Goal: Information Seeking & Learning: Check status

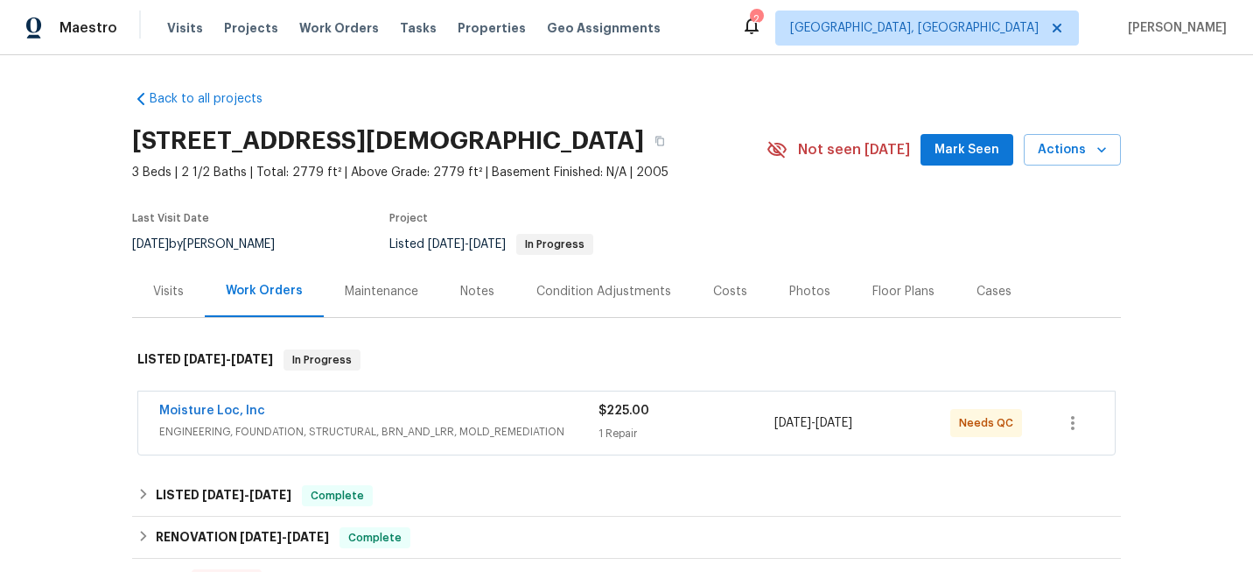
click at [327, 424] on span "ENGINEERING, FOUNDATION, STRUCTURAL, BRN_AND_LRR, MOLD_REMEDIATION" at bounding box center [378, 432] width 439 height 18
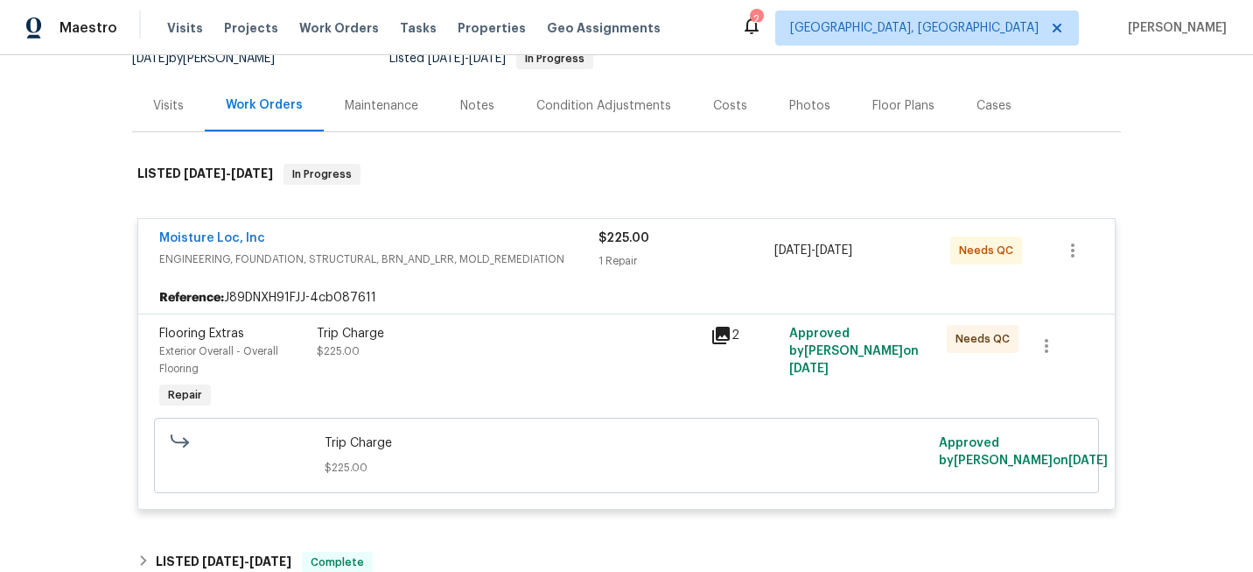
scroll to position [193, 0]
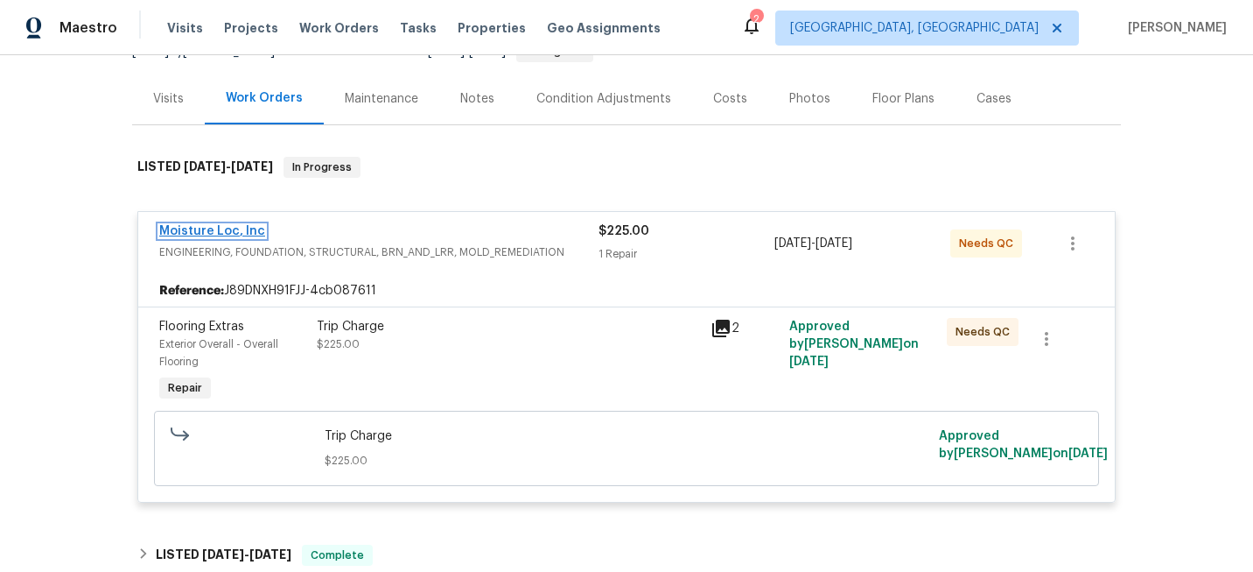
click at [207, 226] on link "Moisture Loc, Inc" at bounding box center [212, 231] width 106 height 12
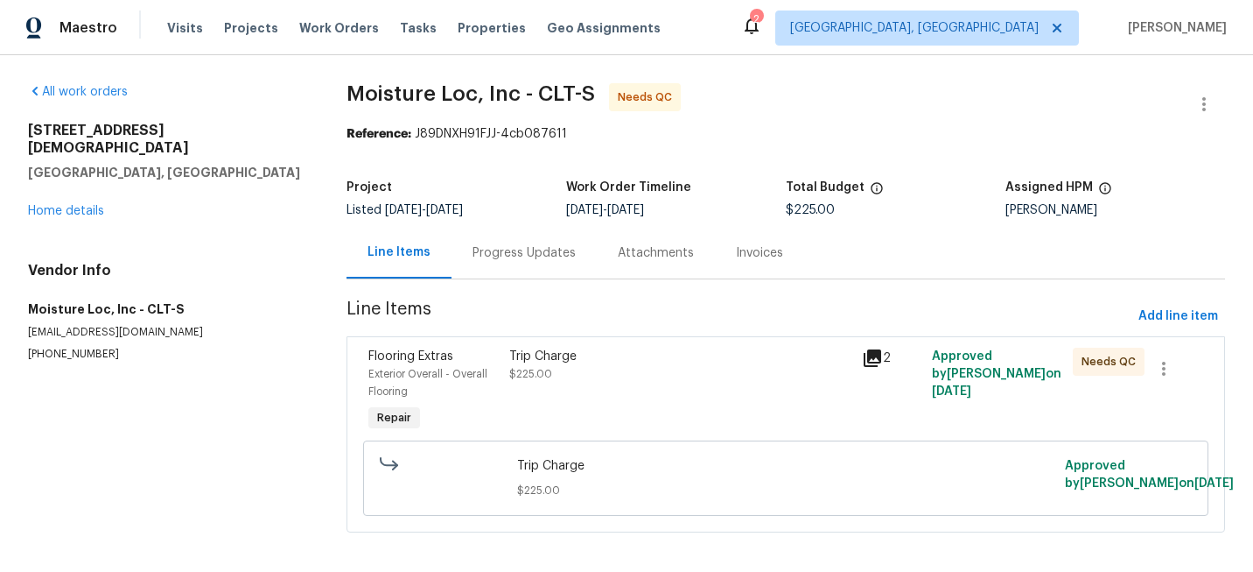
scroll to position [21, 0]
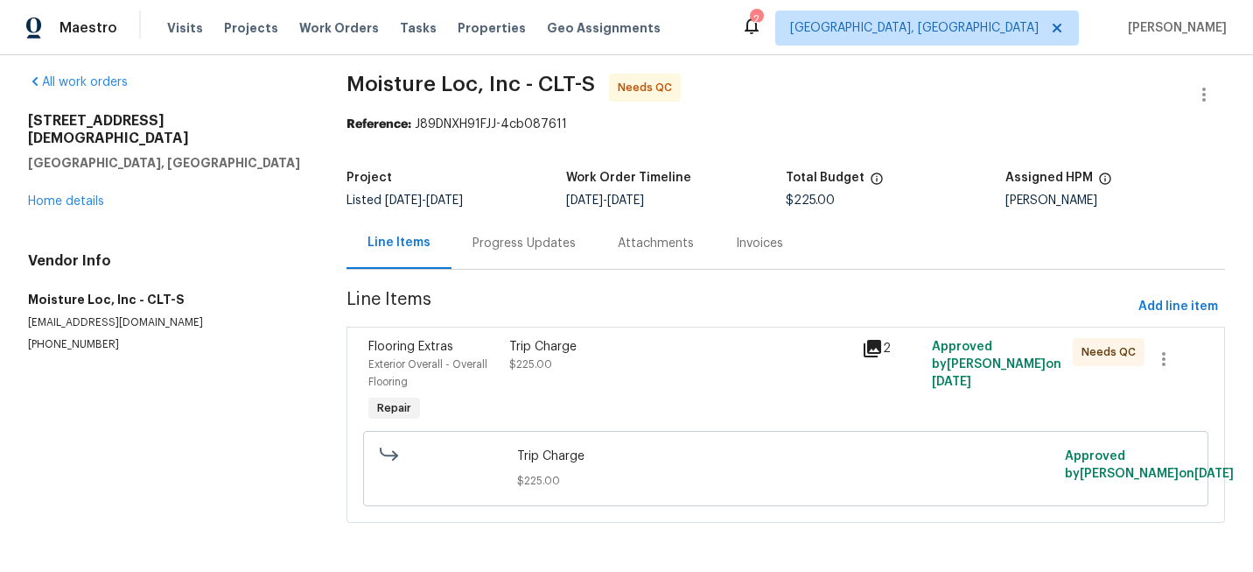
click at [751, 217] on div "Invoices" at bounding box center [759, 243] width 89 height 52
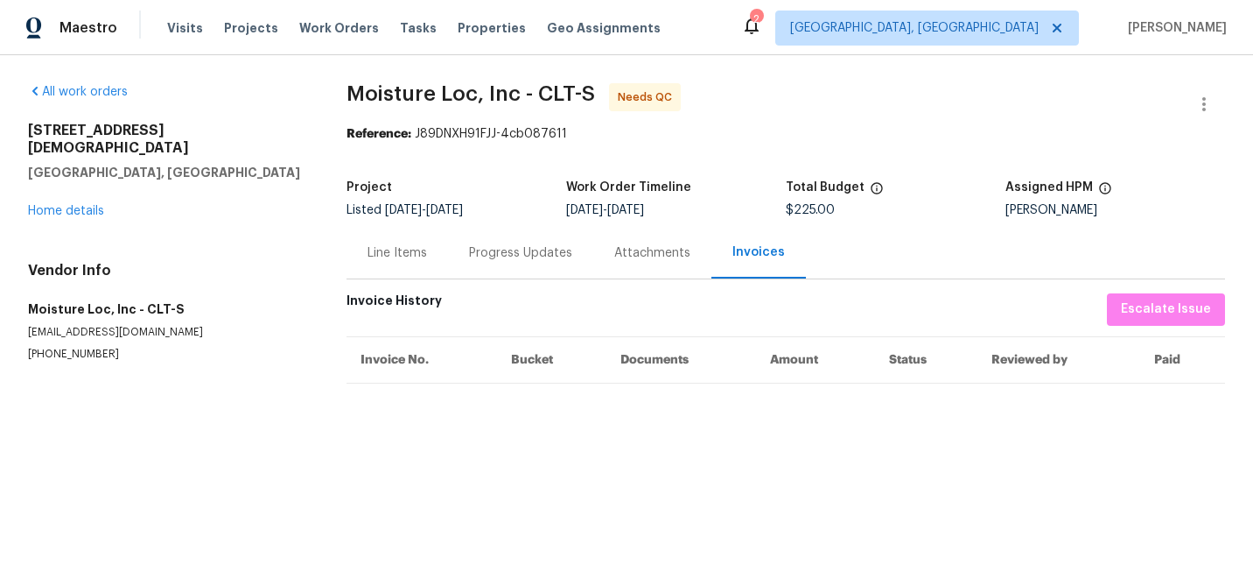
click at [399, 258] on div "Line Items" at bounding box center [398, 253] width 60 height 18
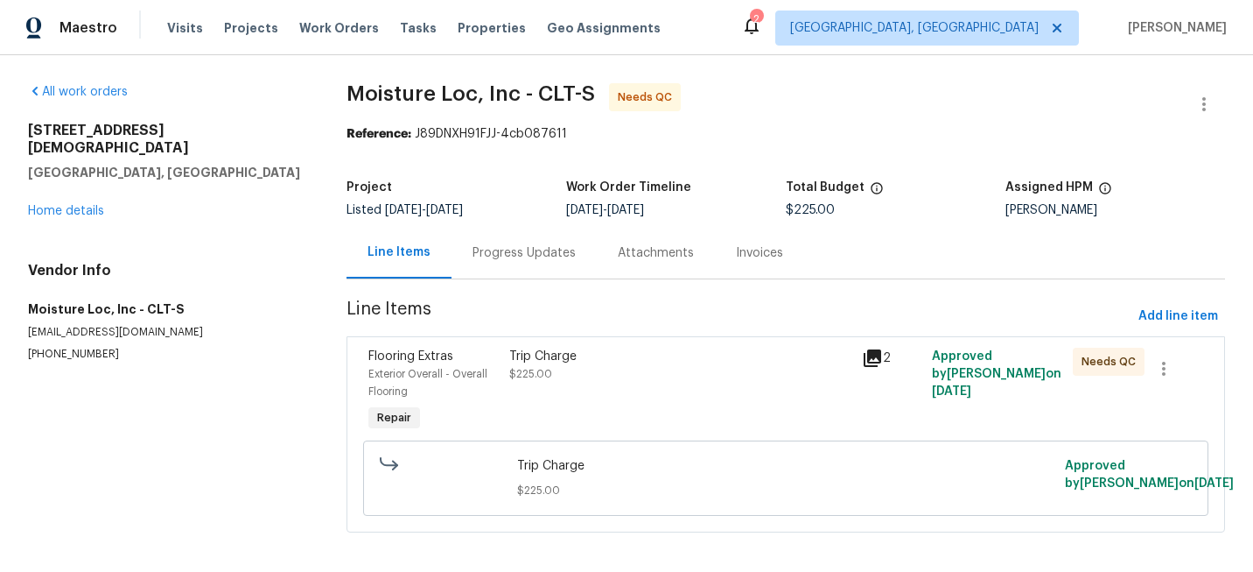
click at [857, 356] on div "2" at bounding box center [892, 391] width 70 height 98
click at [871, 357] on icon at bounding box center [873, 358] width 18 height 18
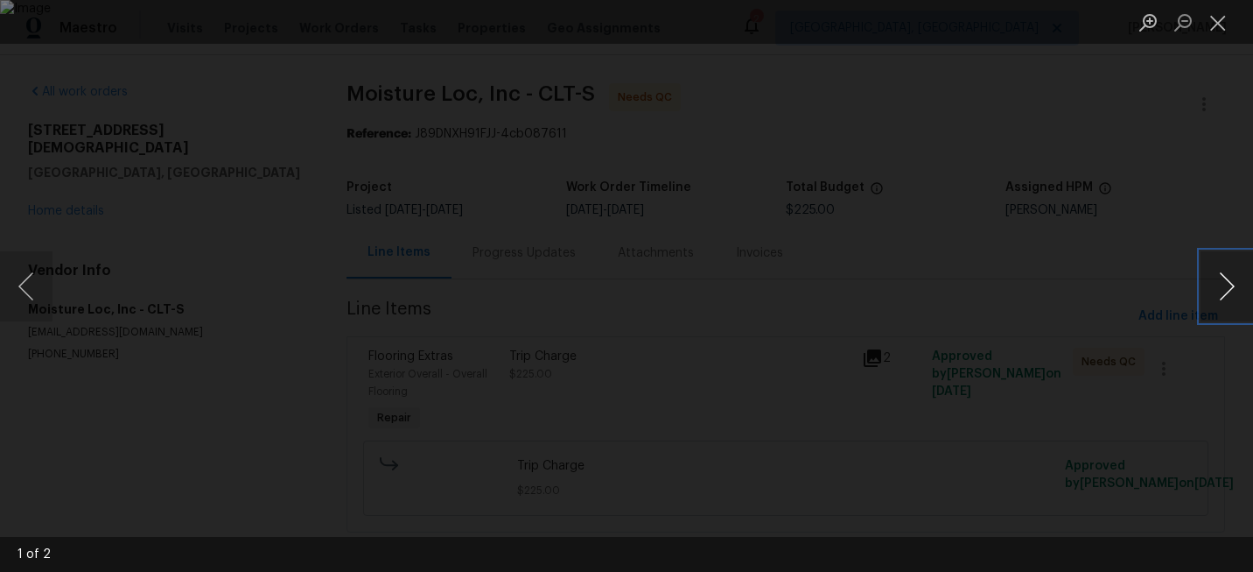
click at [1231, 290] on button "Next image" at bounding box center [1227, 286] width 53 height 70
click at [1227, 19] on button "Close lightbox" at bounding box center [1218, 22] width 35 height 31
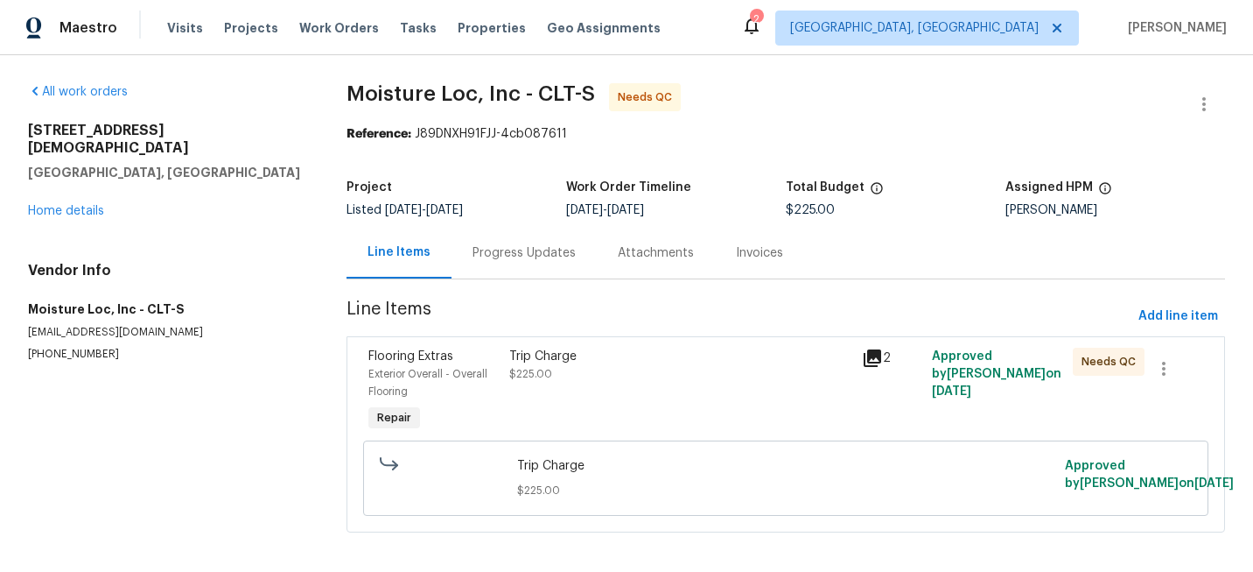
scroll to position [21, 0]
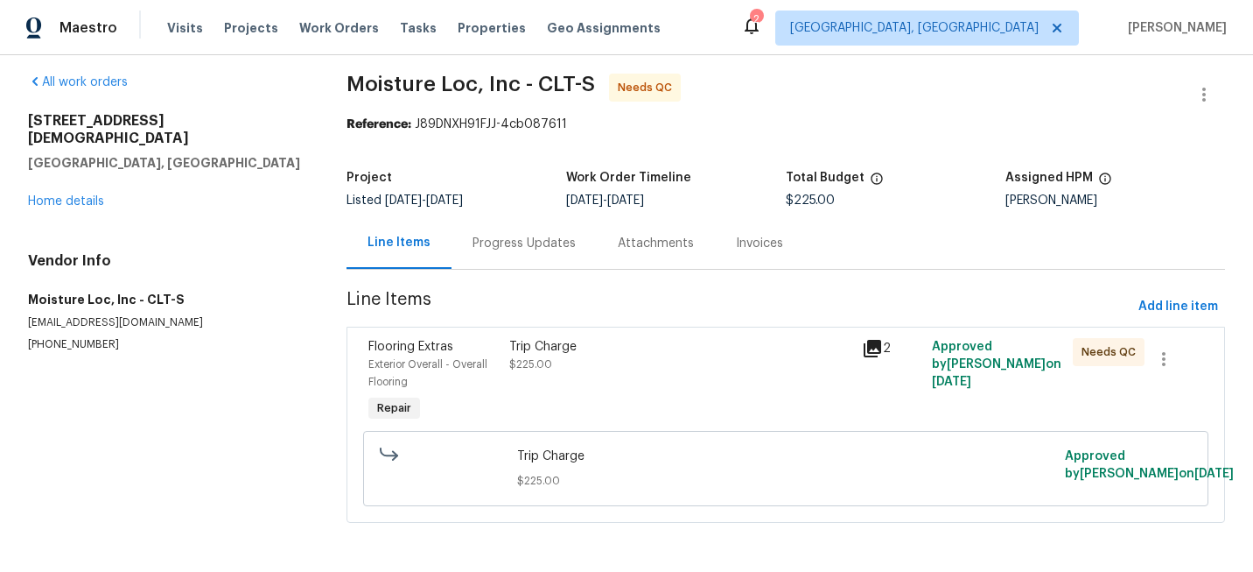
click at [642, 380] on div "Trip Charge $225.00" at bounding box center [680, 382] width 353 height 98
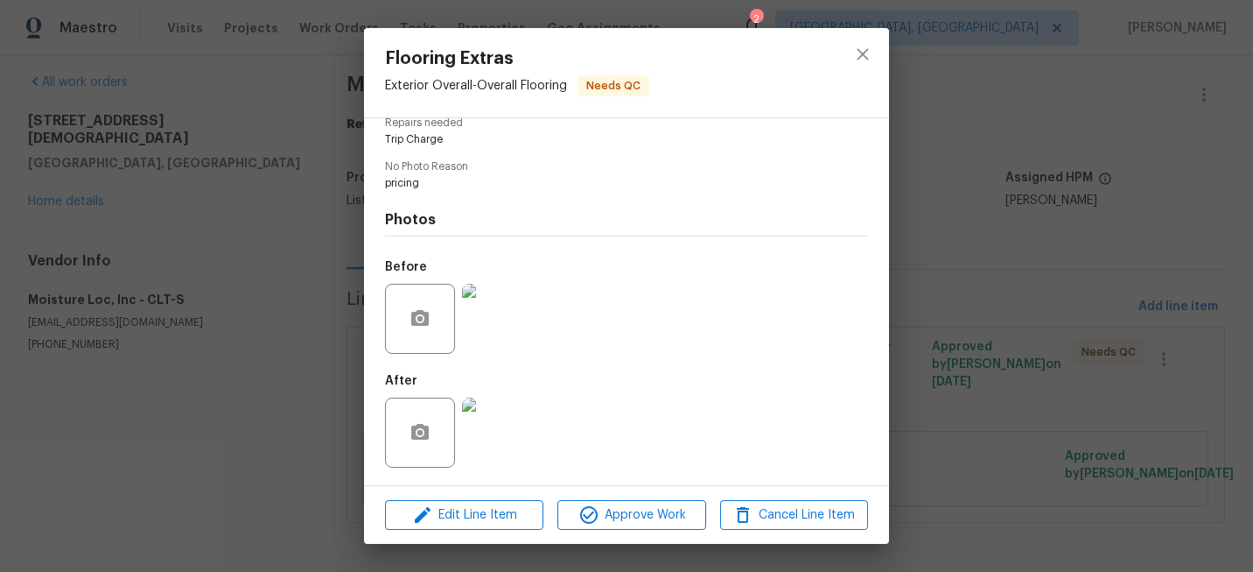
scroll to position [22, 0]
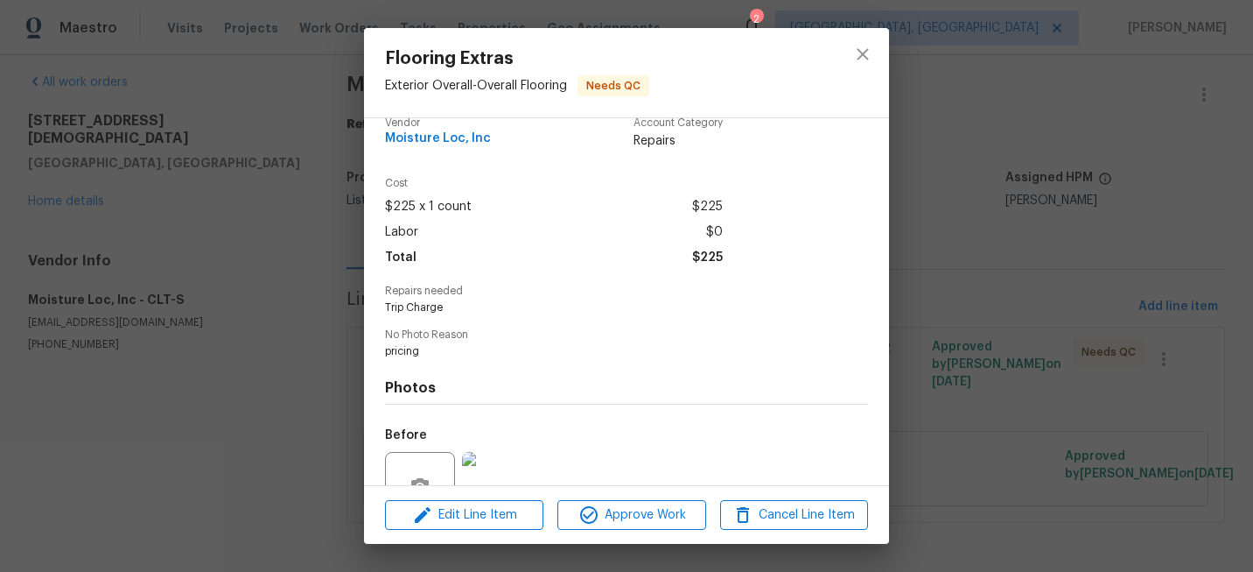
click at [938, 282] on div "Flooring Extras Exterior Overall - Overall Flooring Needs QC Vendor Moisture Lo…" at bounding box center [626, 286] width 1253 height 572
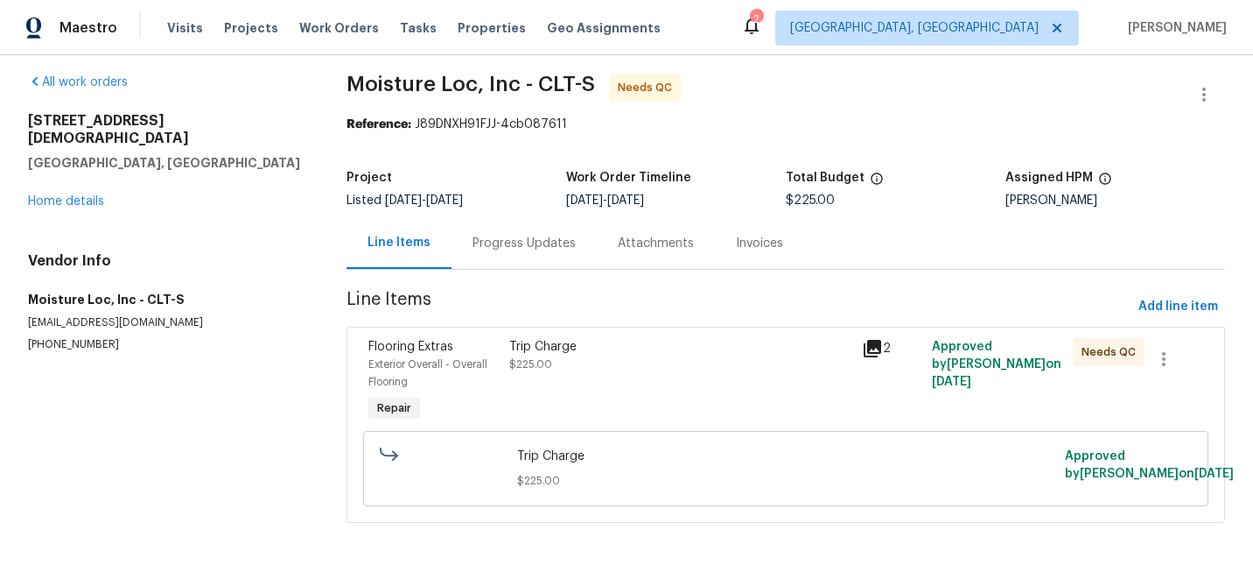
click at [519, 235] on div "Progress Updates" at bounding box center [524, 244] width 103 height 18
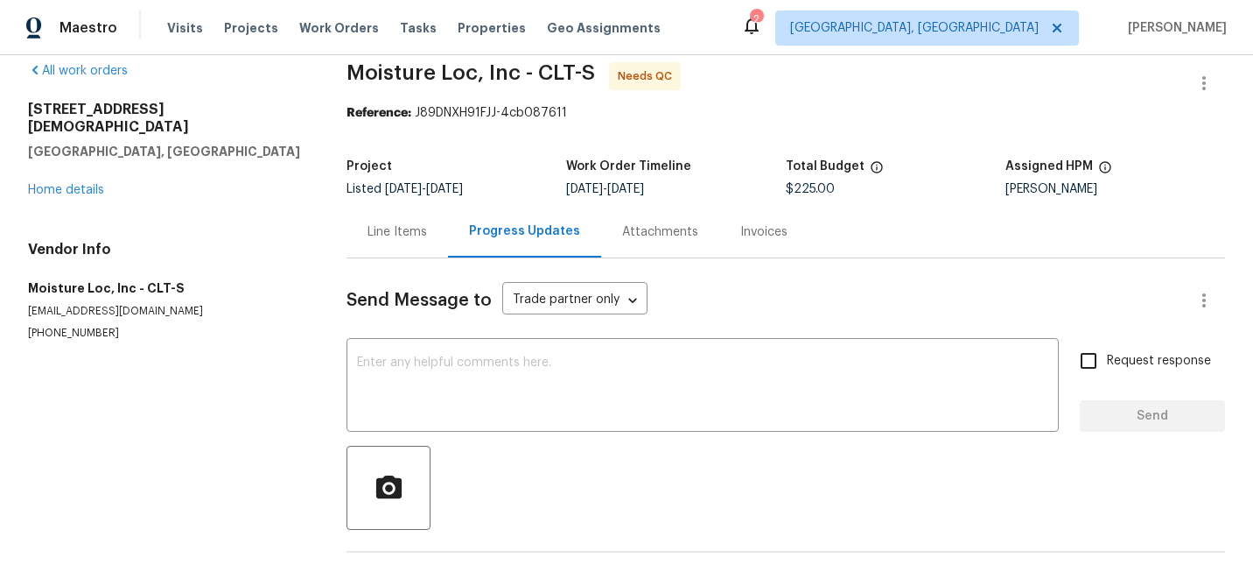
click at [418, 240] on div "Line Items" at bounding box center [398, 232] width 60 height 18
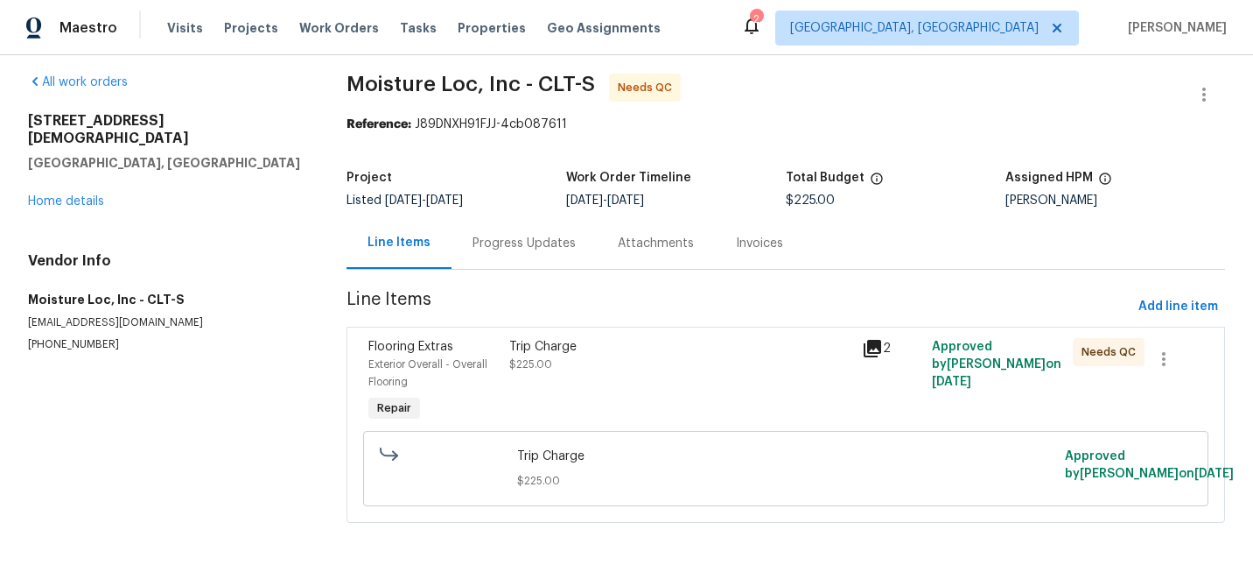
click at [635, 235] on div "Attachments" at bounding box center [656, 244] width 76 height 18
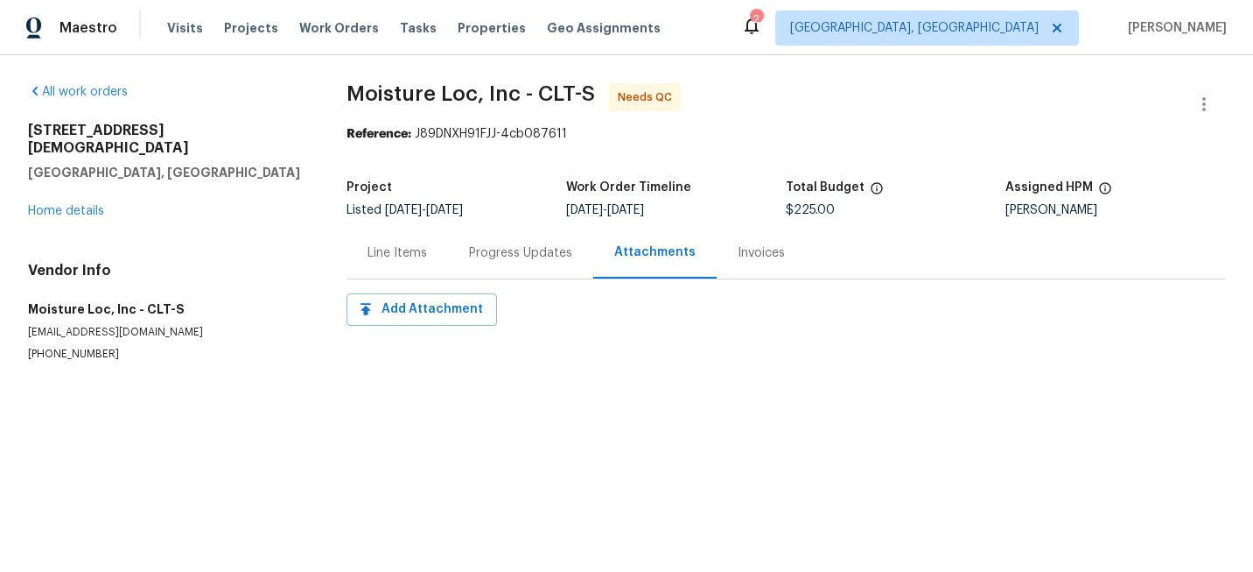
click at [392, 252] on div "Line Items" at bounding box center [398, 253] width 60 height 18
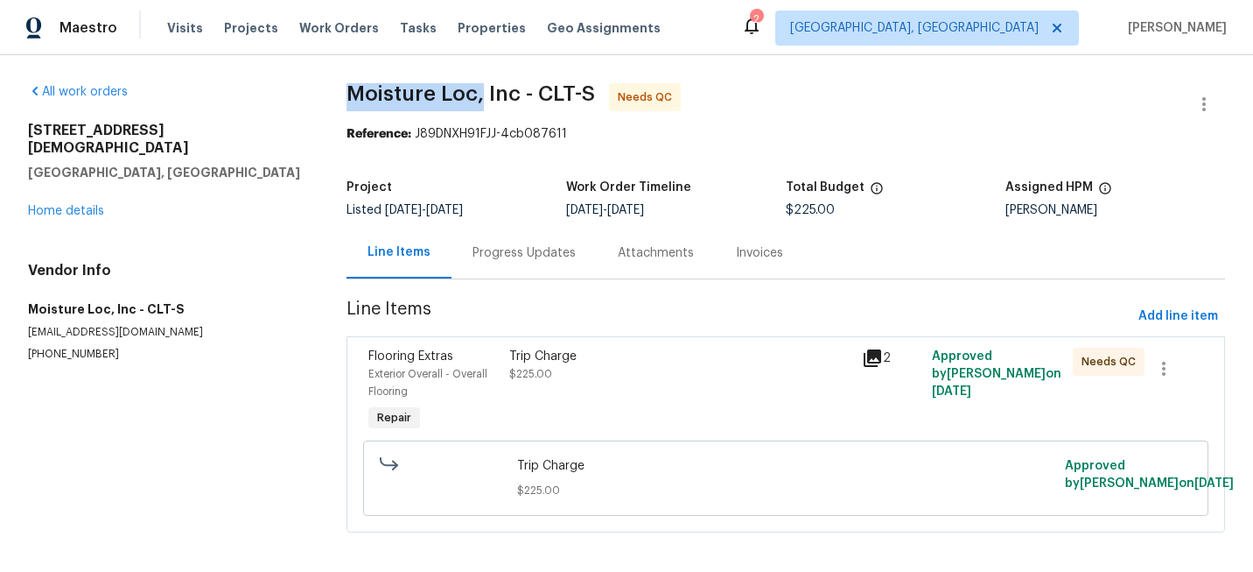
drag, startPoint x: 349, startPoint y: 90, endPoint x: 476, endPoint y: 97, distance: 127.1
click at [477, 97] on span "Moisture Loc, Inc - CLT-S" at bounding box center [471, 93] width 249 height 21
copy span "Moisture Loc"
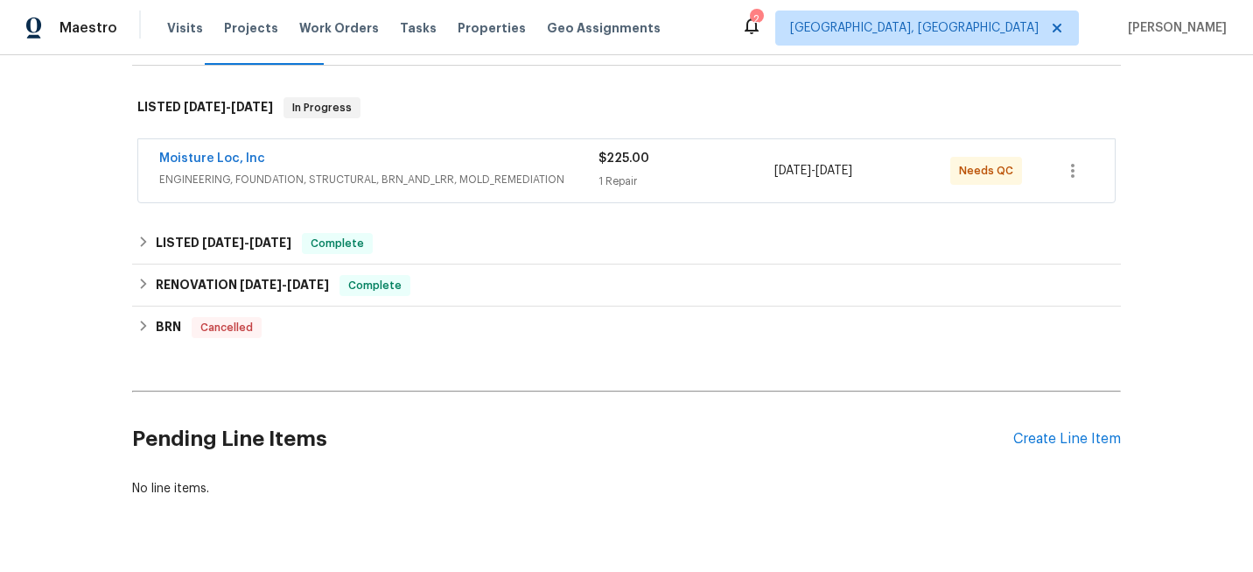
scroll to position [297, 0]
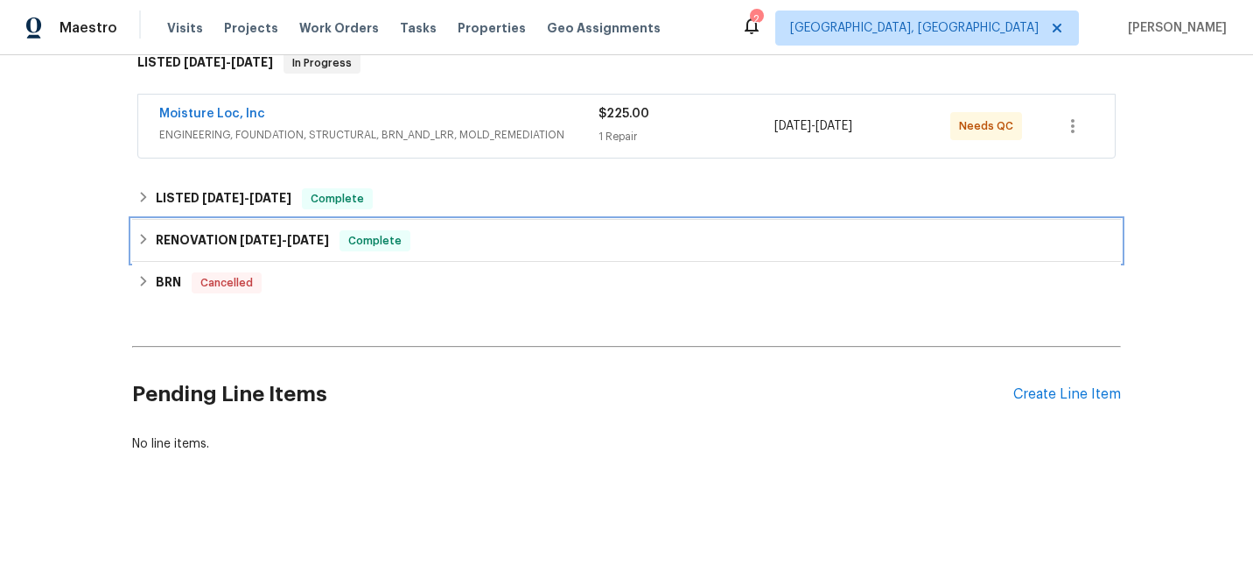
click at [449, 252] on div "RENOVATION 11/11/24 - 12/23/24 Complete" at bounding box center [626, 241] width 989 height 42
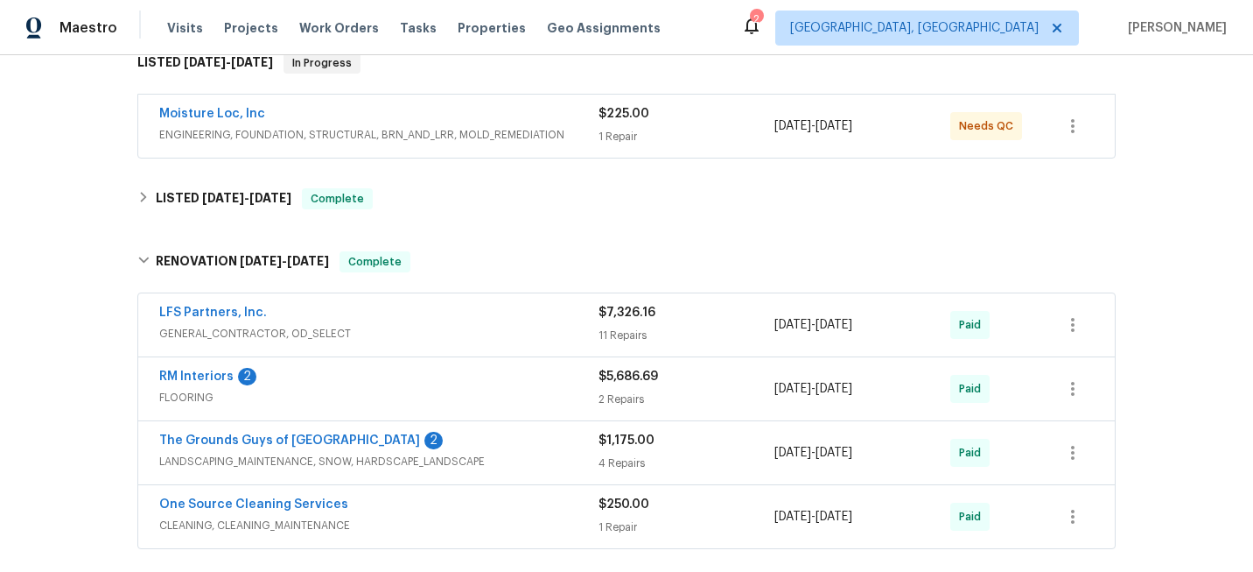
click at [374, 371] on div "RM Interiors 2" at bounding box center [378, 378] width 439 height 21
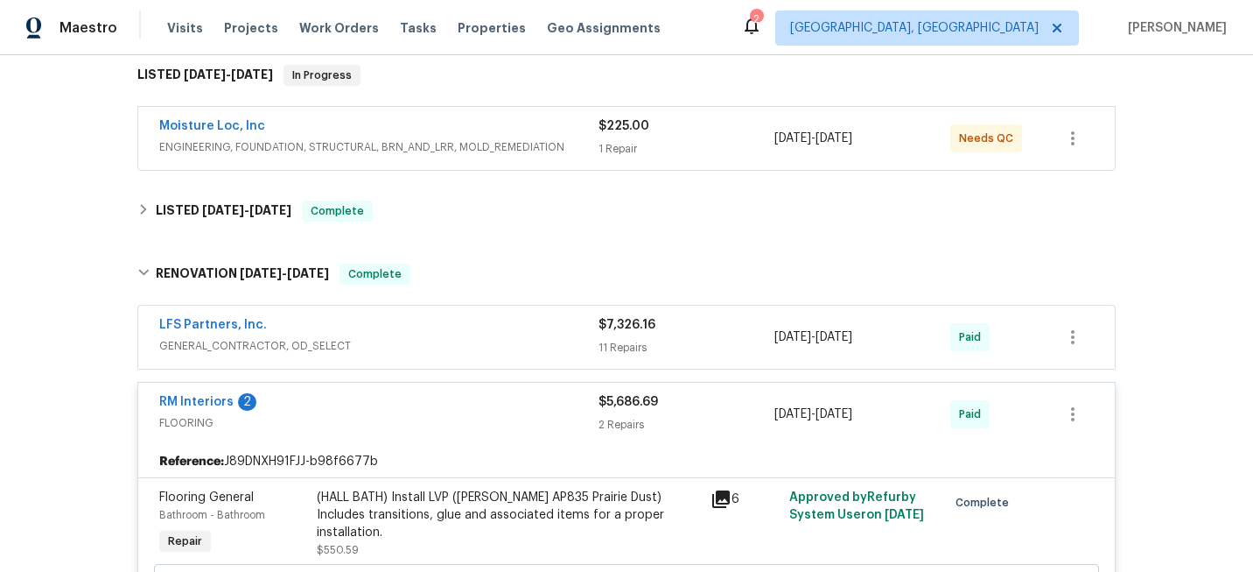
scroll to position [284, 0]
click at [422, 133] on div "Moisture Loc, Inc" at bounding box center [378, 128] width 439 height 21
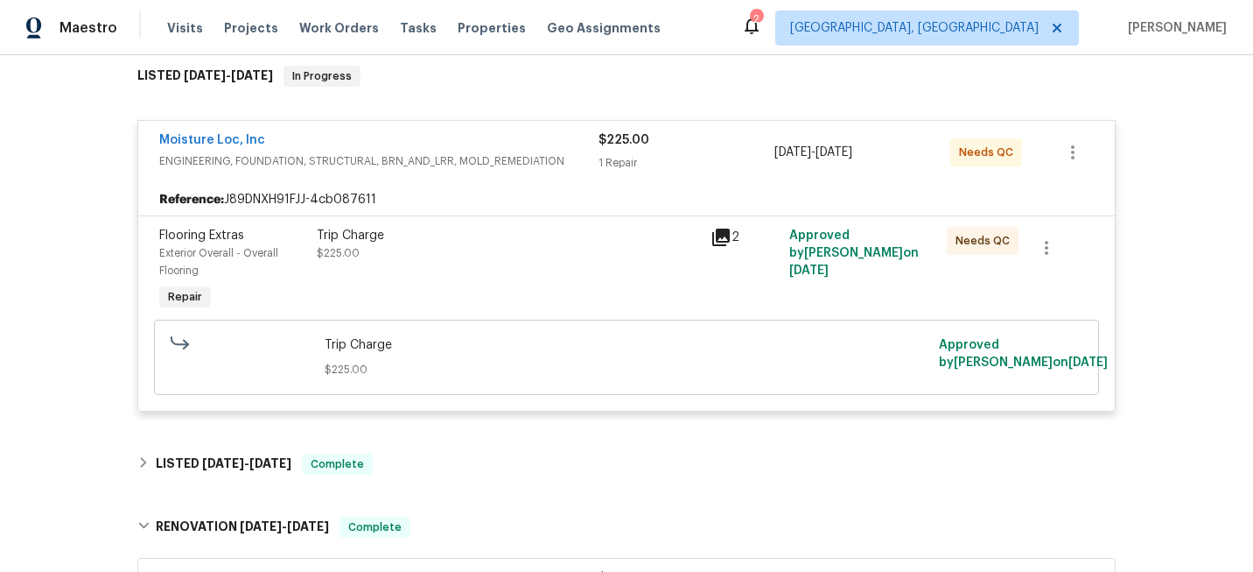
click at [718, 238] on icon at bounding box center [721, 237] width 18 height 18
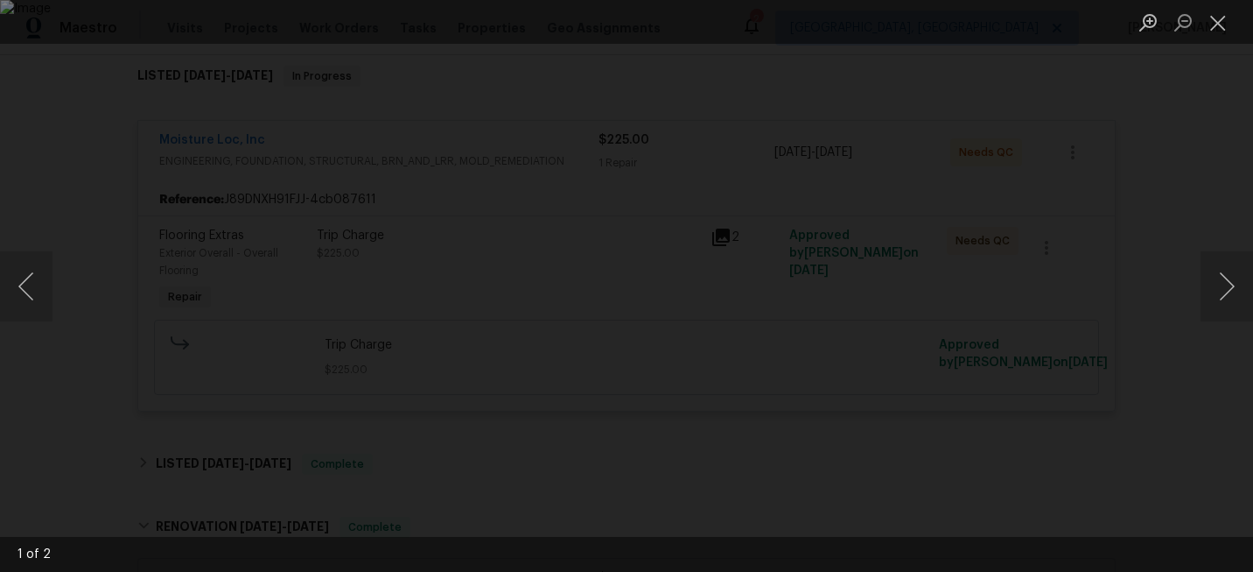
click at [1223, 192] on div "Lightbox" at bounding box center [626, 286] width 1253 height 572
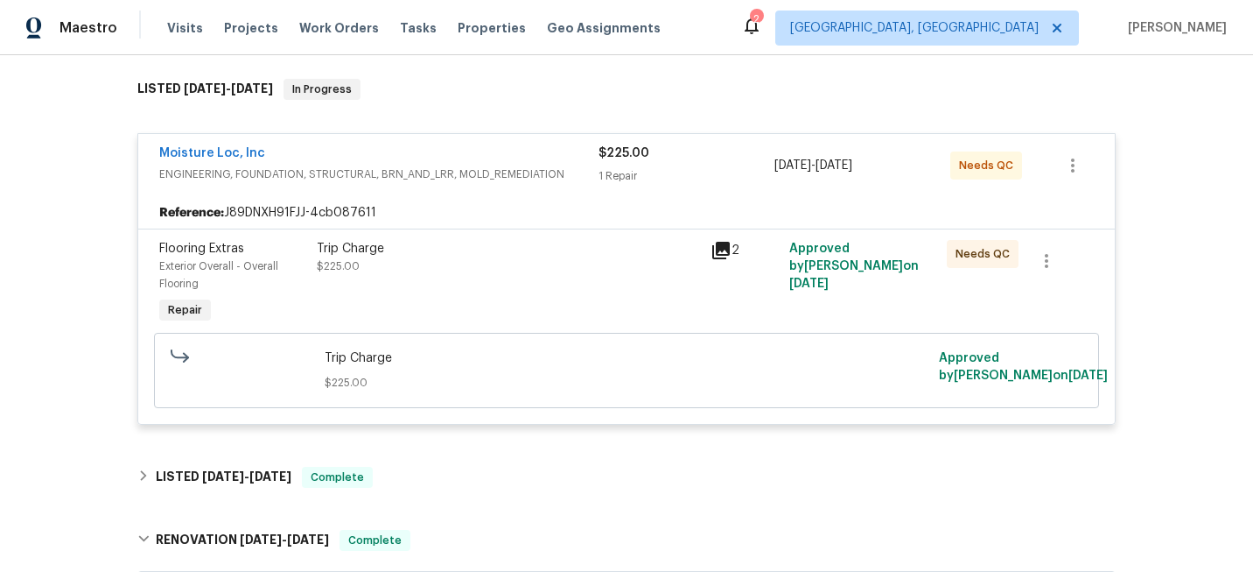
scroll to position [277, 0]
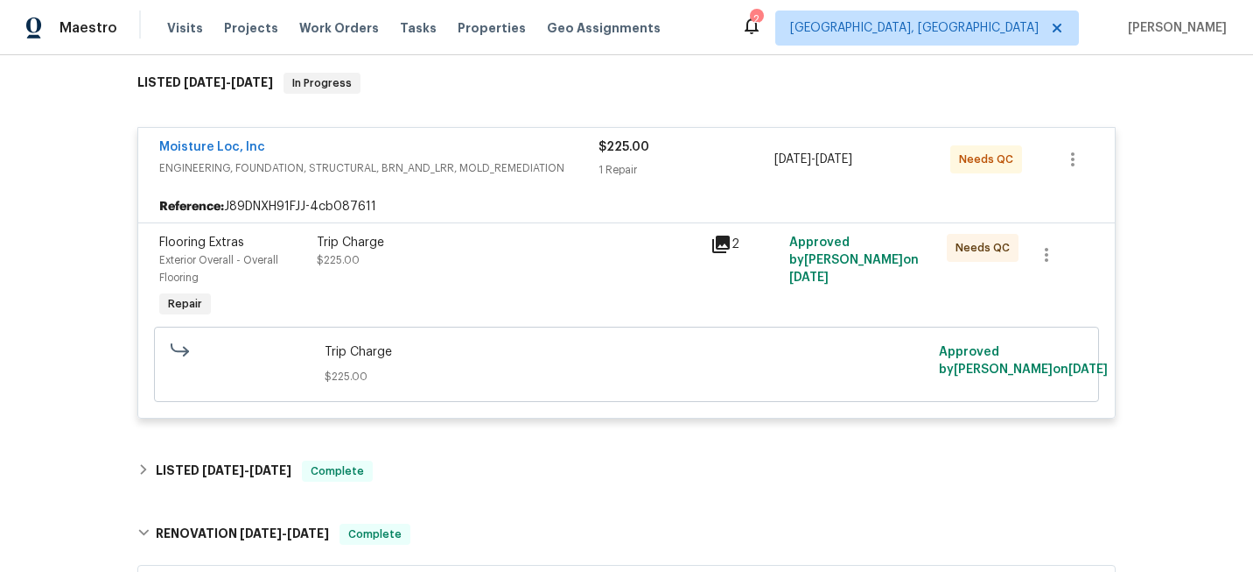
click at [544, 263] on div "Trip Charge $225.00" at bounding box center [508, 251] width 383 height 35
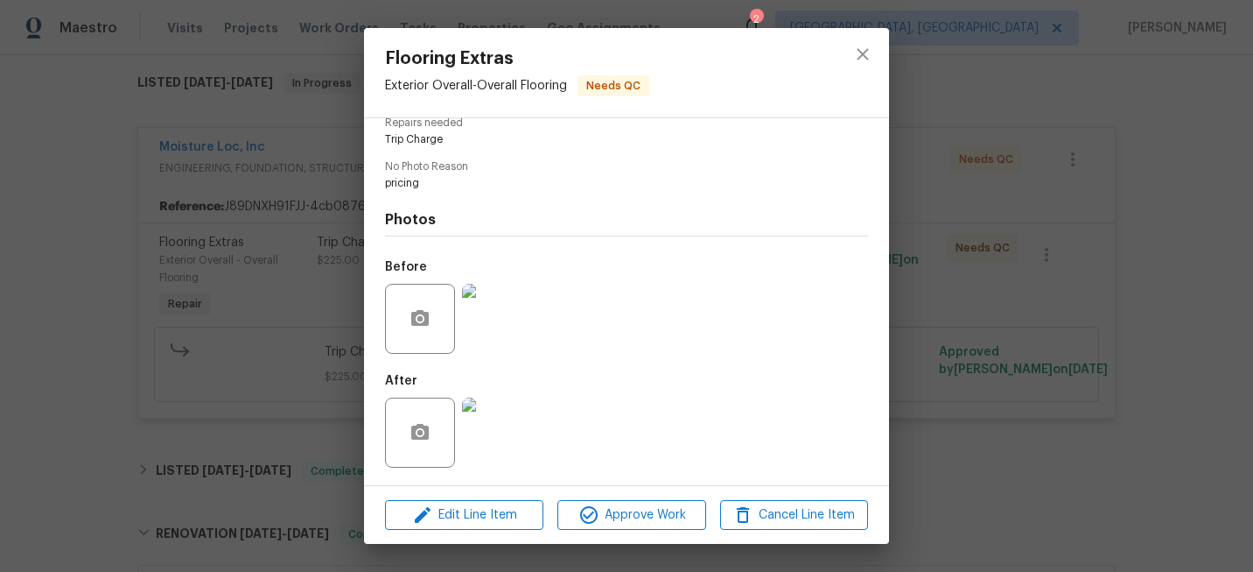
scroll to position [0, 0]
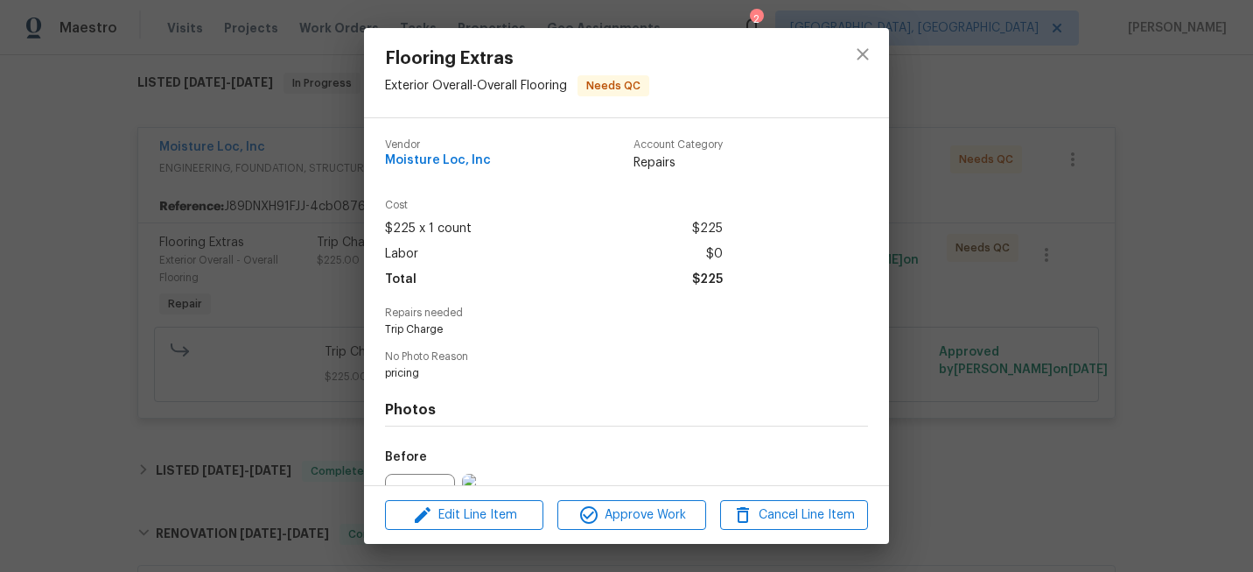
click at [221, 204] on div "Flooring Extras Exterior Overall - Overall Flooring Needs QC Vendor Moisture Lo…" at bounding box center [626, 286] width 1253 height 572
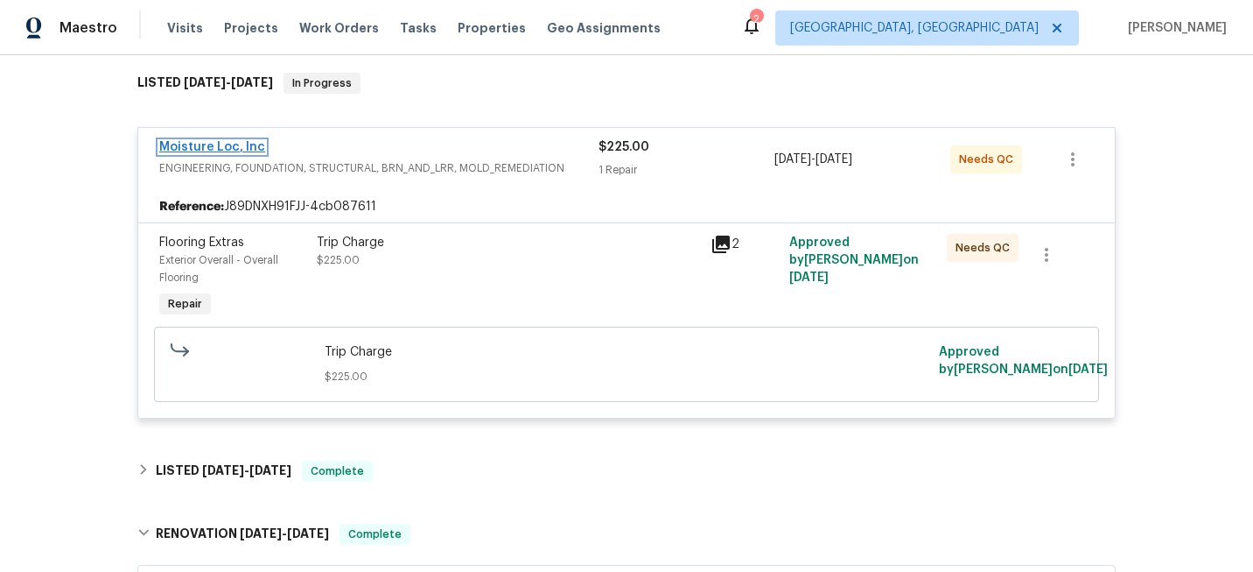
click at [228, 144] on link "Moisture Loc, Inc" at bounding box center [212, 147] width 106 height 12
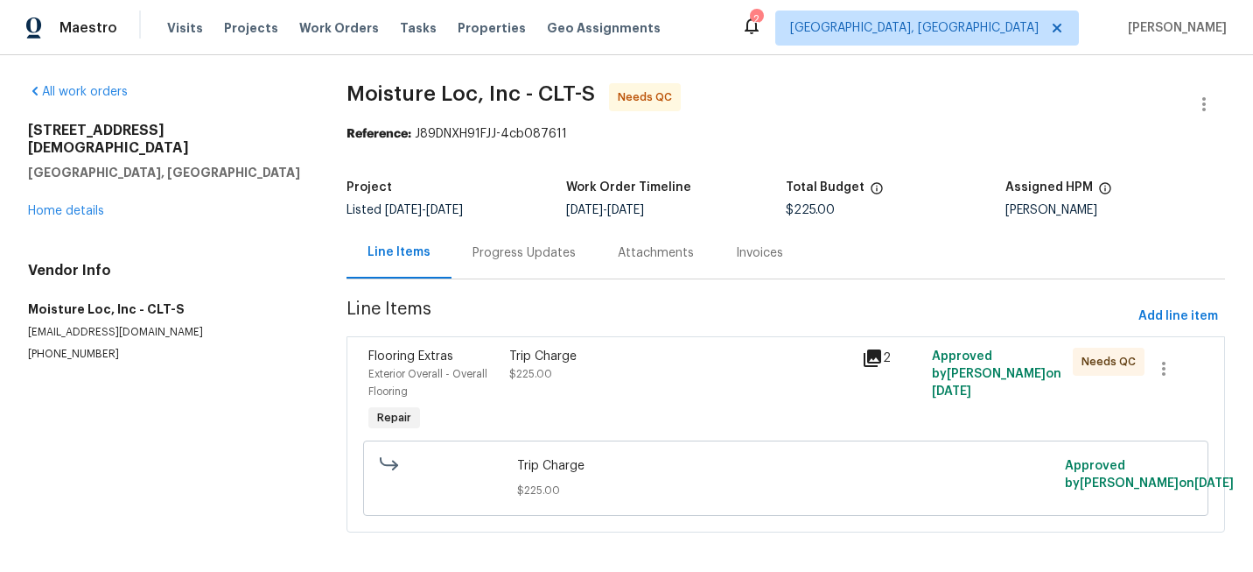
scroll to position [21, 0]
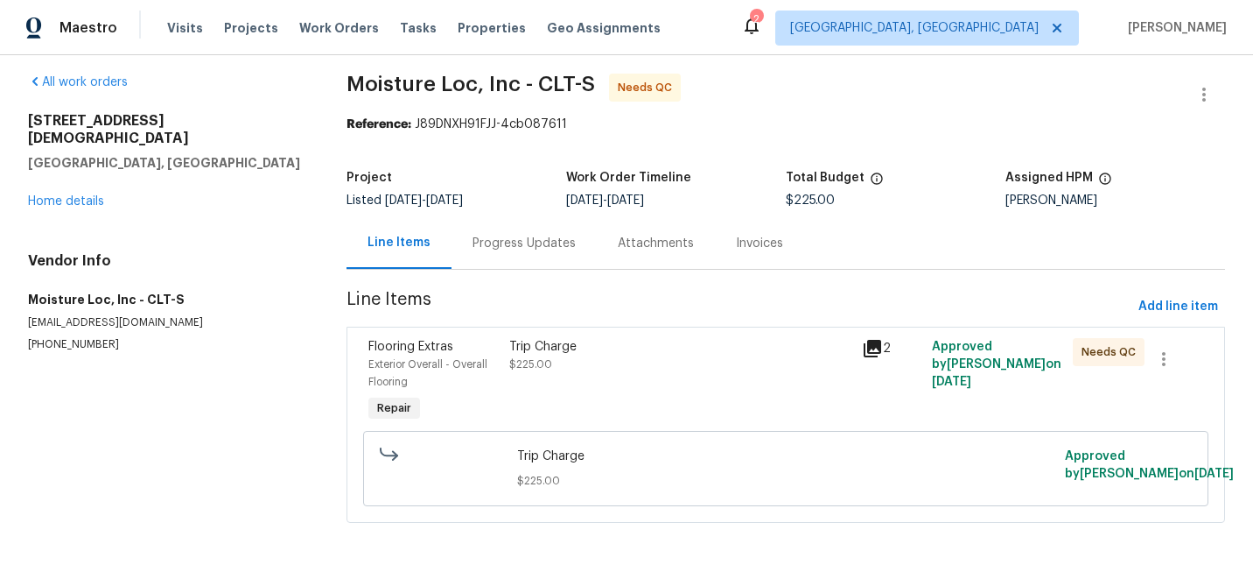
click at [522, 235] on div "Progress Updates" at bounding box center [524, 244] width 103 height 18
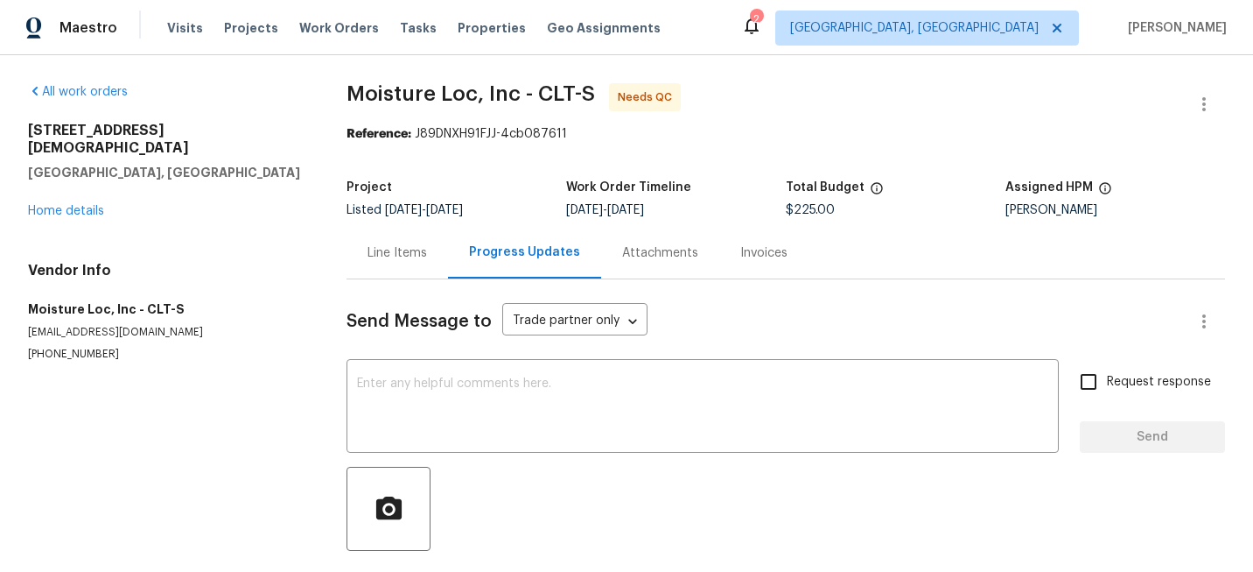
click at [411, 254] on div "Line Items" at bounding box center [398, 253] width 60 height 18
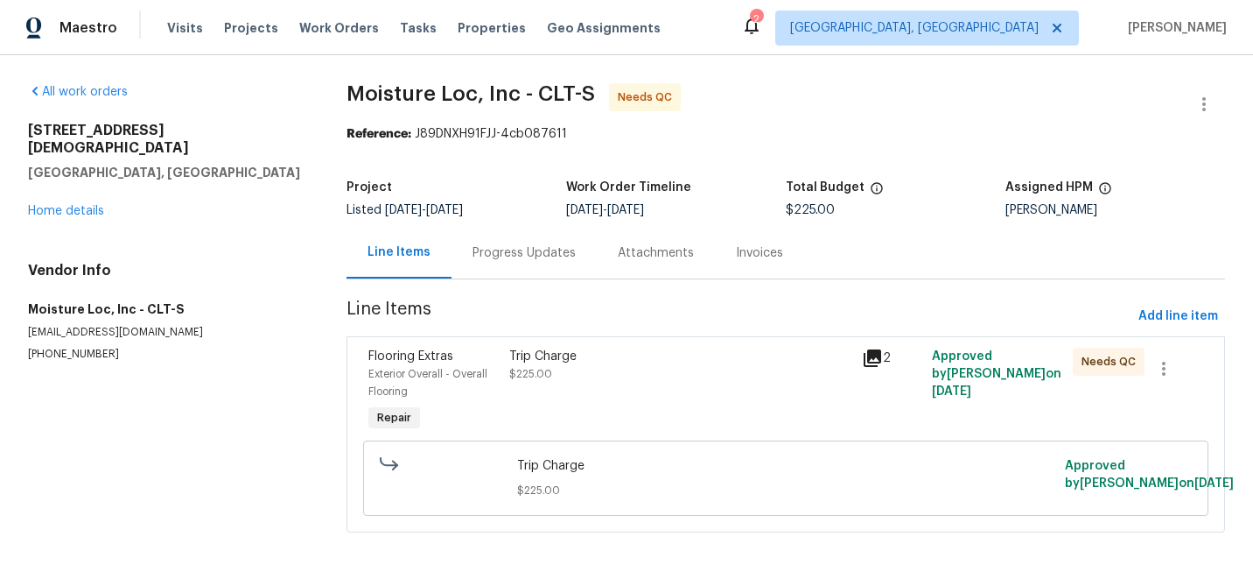
click at [660, 253] on div "Attachments" at bounding box center [656, 253] width 76 height 18
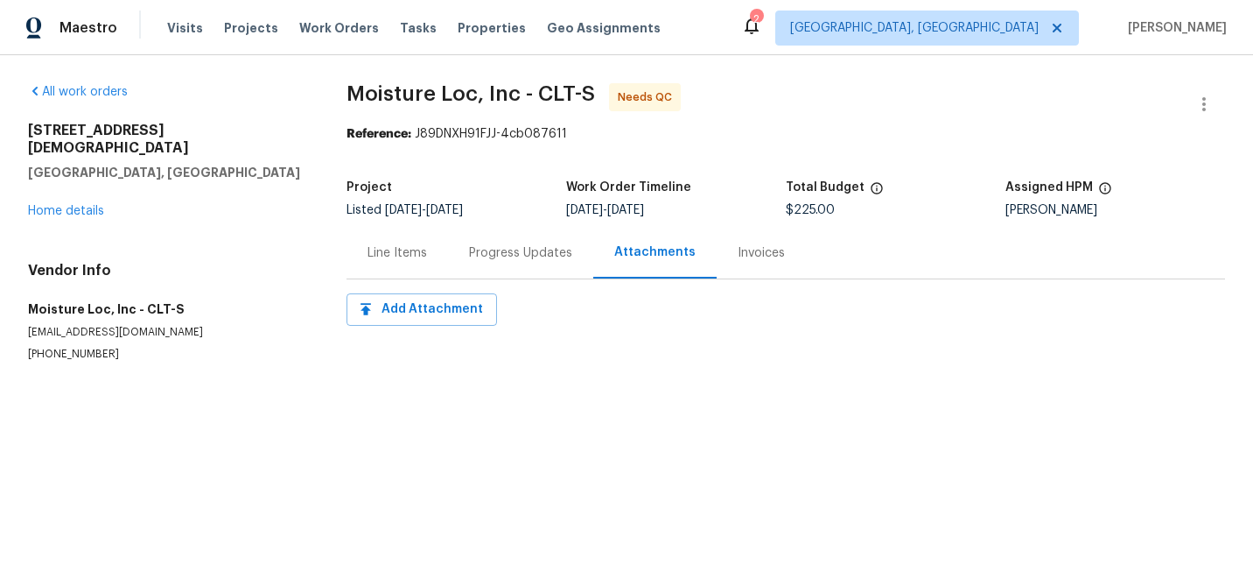
click at [756, 257] on div "Invoices" at bounding box center [761, 253] width 47 height 18
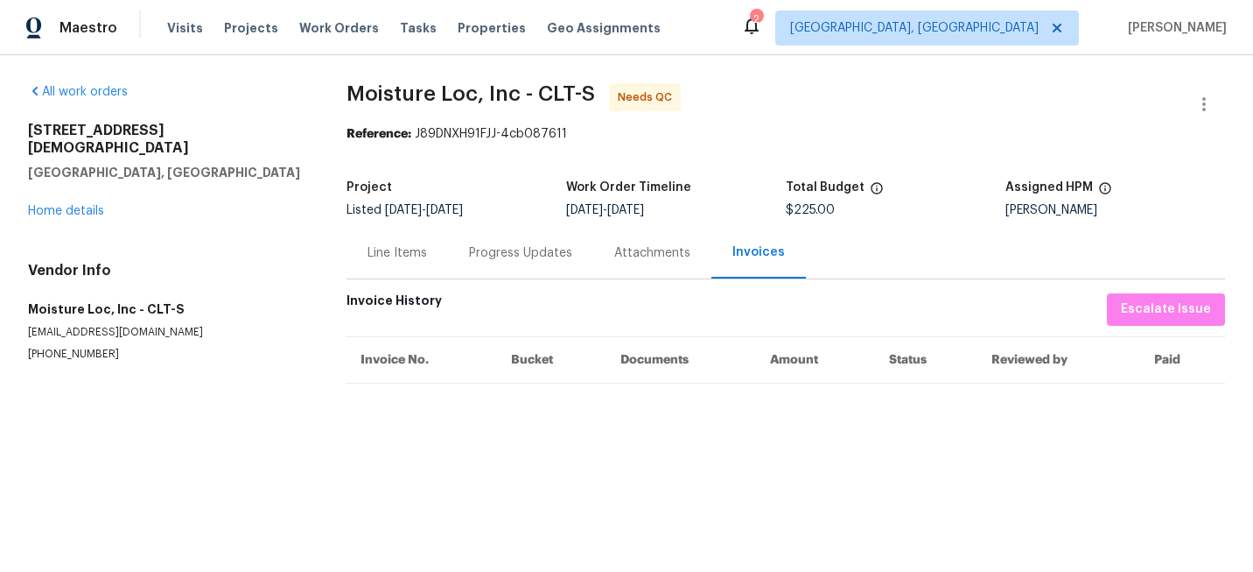
click at [427, 256] on div "Line Items" at bounding box center [398, 253] width 102 height 52
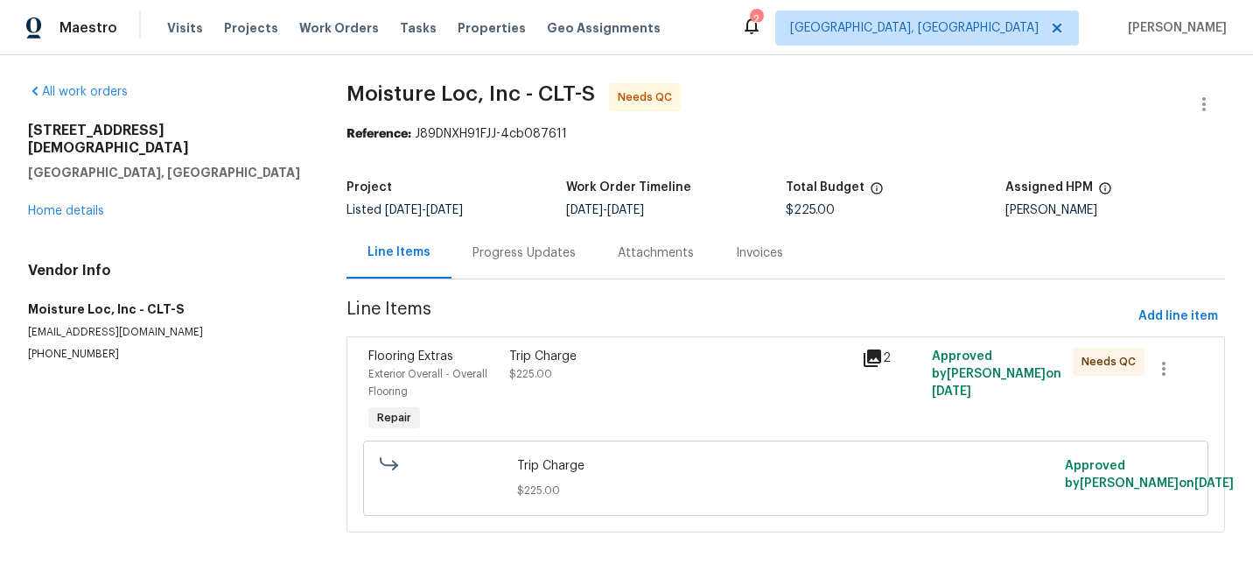
click at [873, 357] on icon at bounding box center [873, 358] width 18 height 18
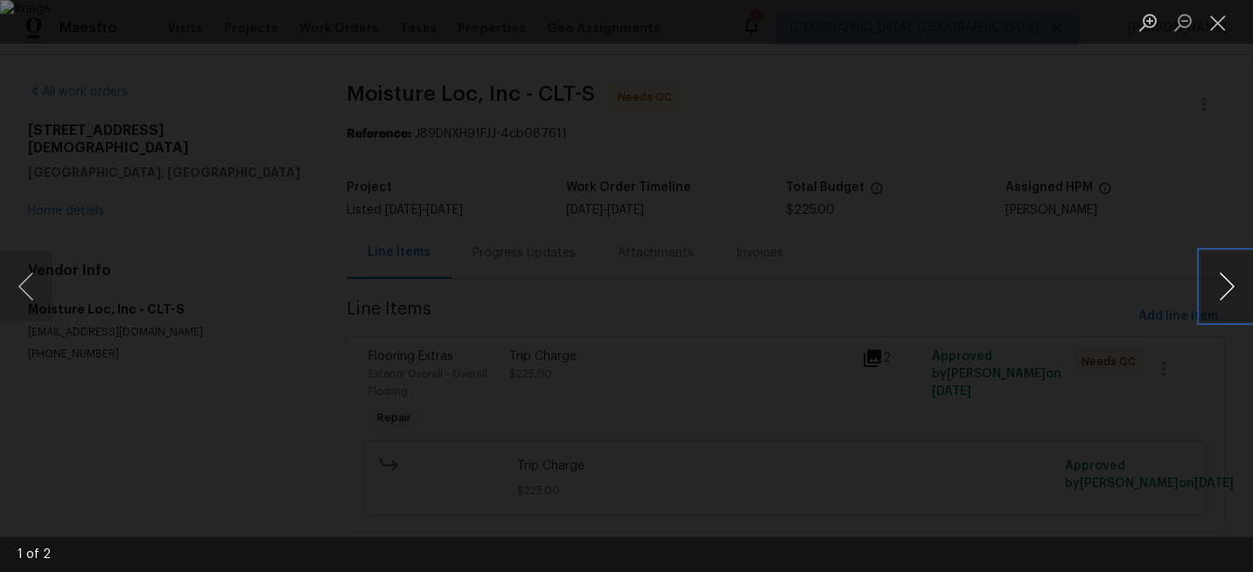
click at [1234, 274] on button "Next image" at bounding box center [1227, 286] width 53 height 70
click at [1232, 32] on button "Close lightbox" at bounding box center [1218, 22] width 35 height 31
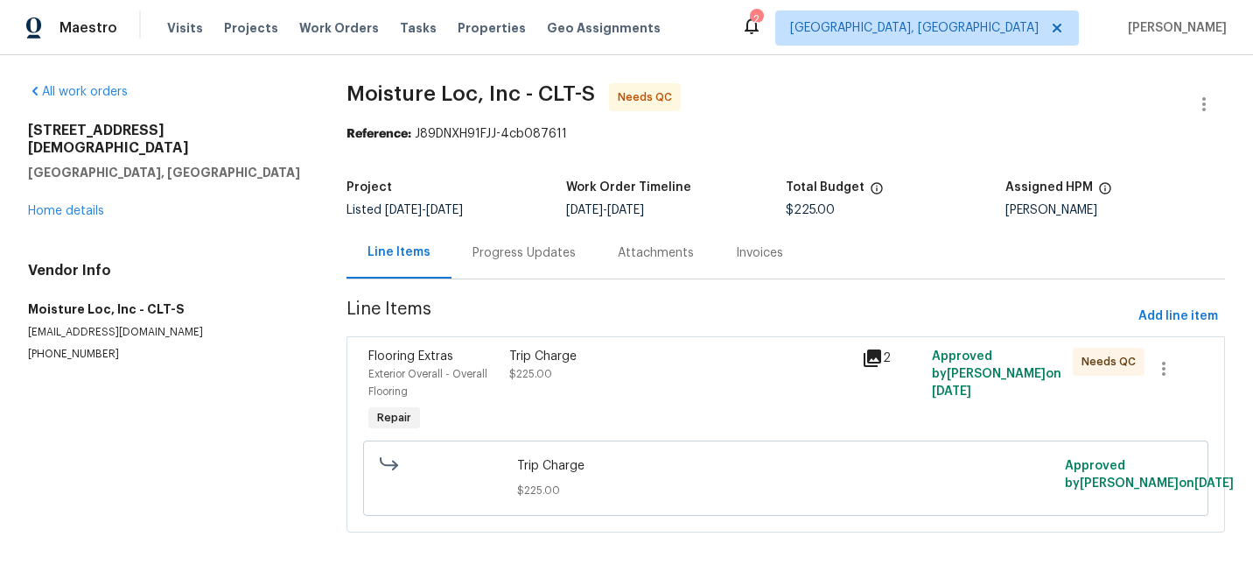
scroll to position [21, 0]
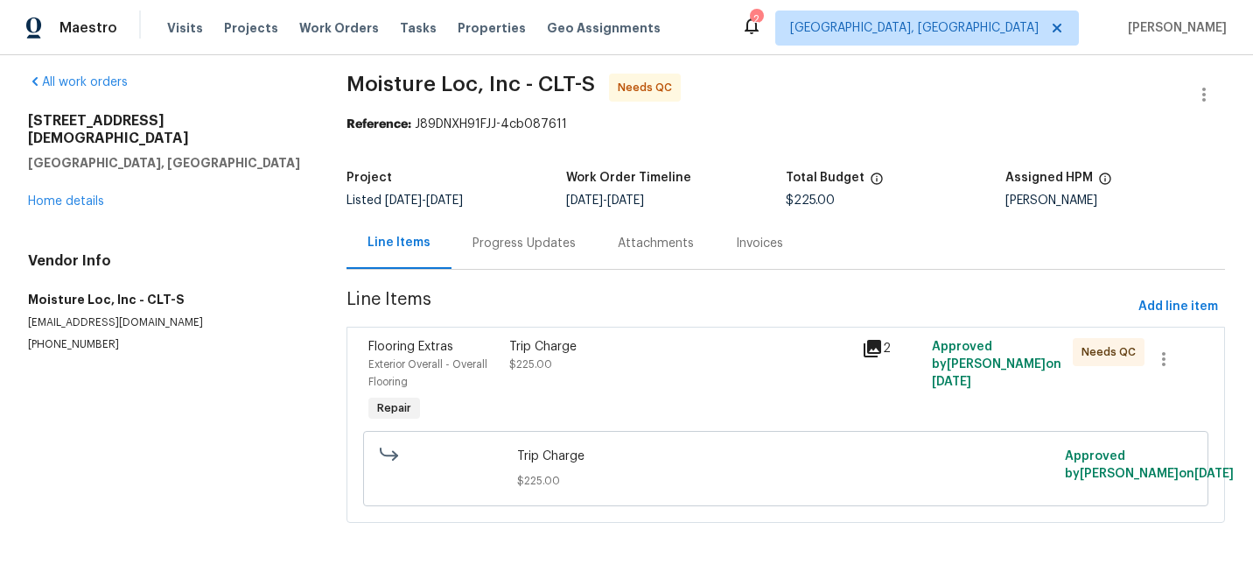
click at [511, 235] on div "Progress Updates" at bounding box center [524, 244] width 103 height 18
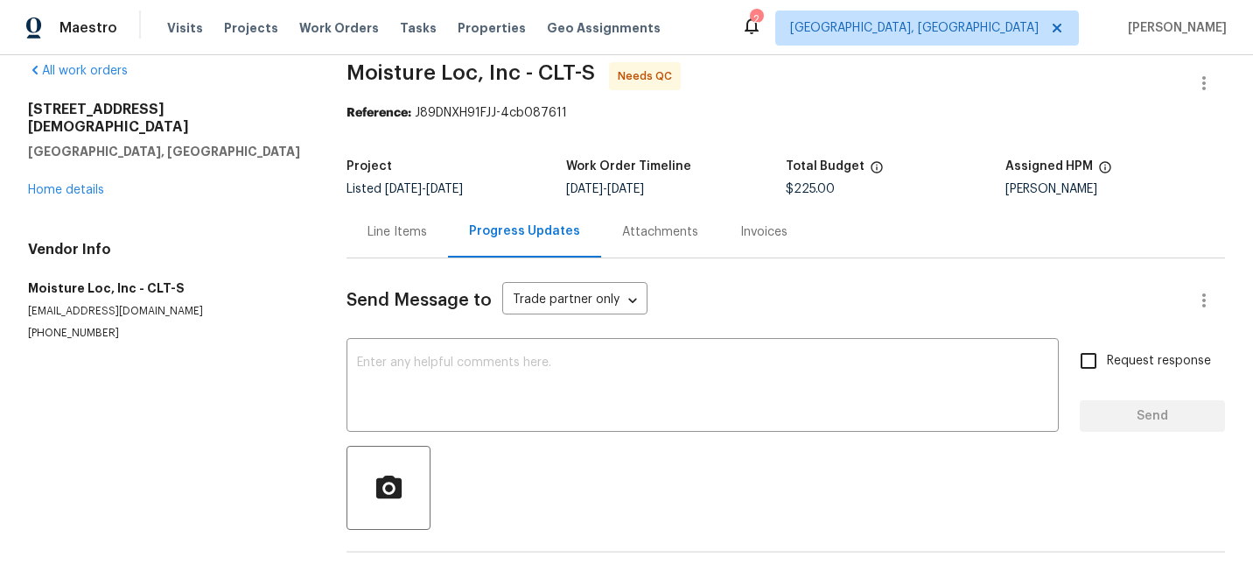
click at [615, 243] on div "Attachments" at bounding box center [660, 232] width 118 height 52
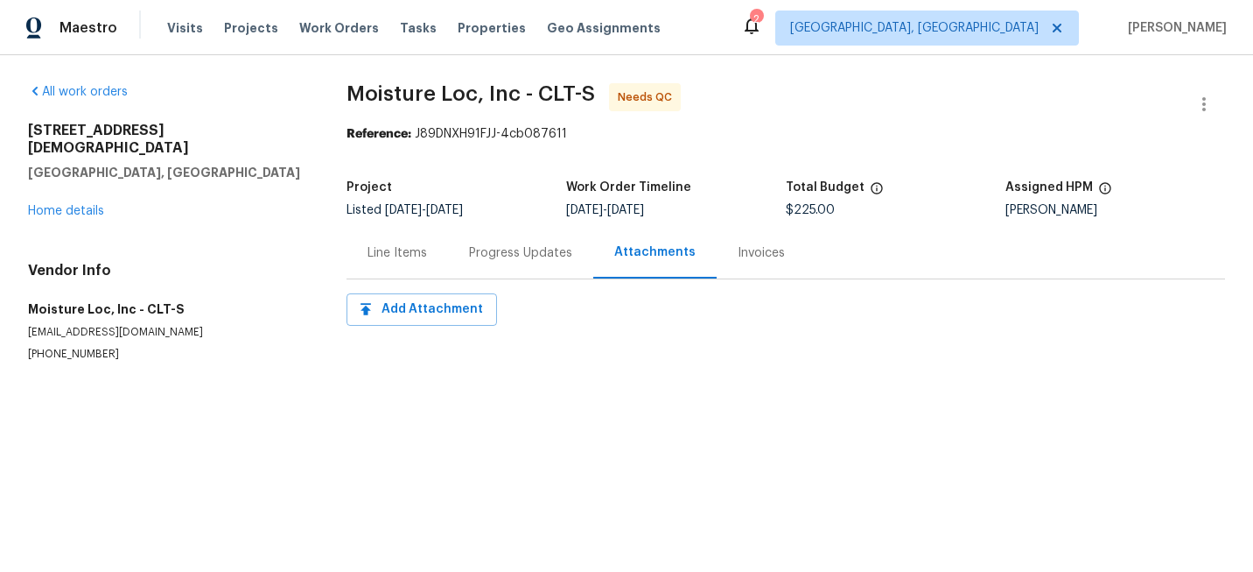
click at [520, 250] on div "Progress Updates" at bounding box center [520, 253] width 103 height 18
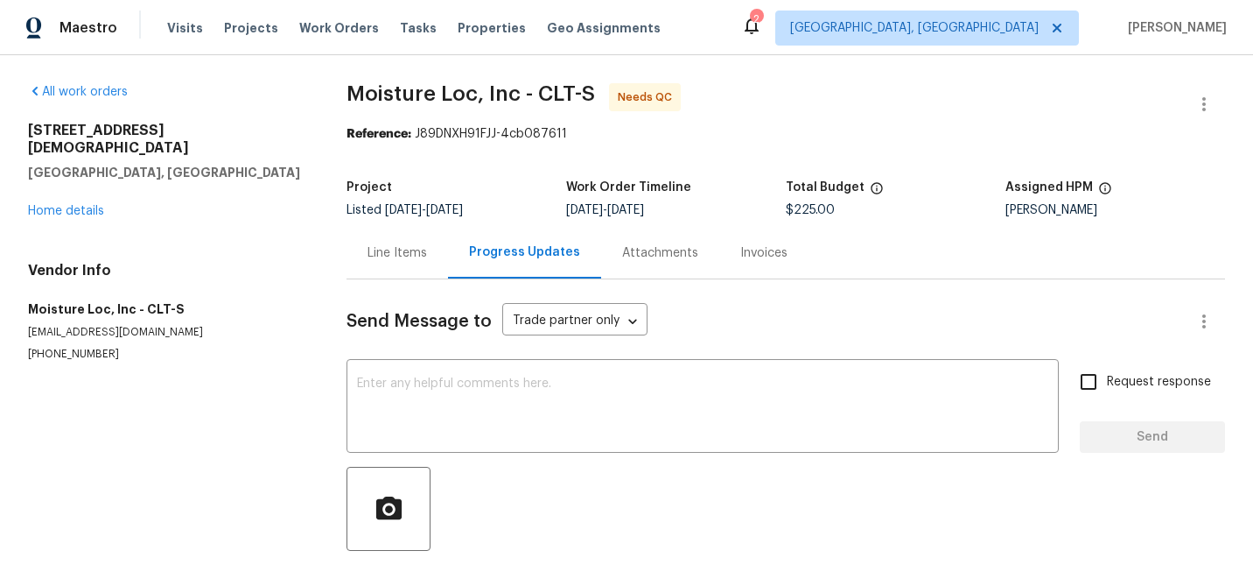
click at [418, 256] on div "Line Items" at bounding box center [398, 253] width 60 height 18
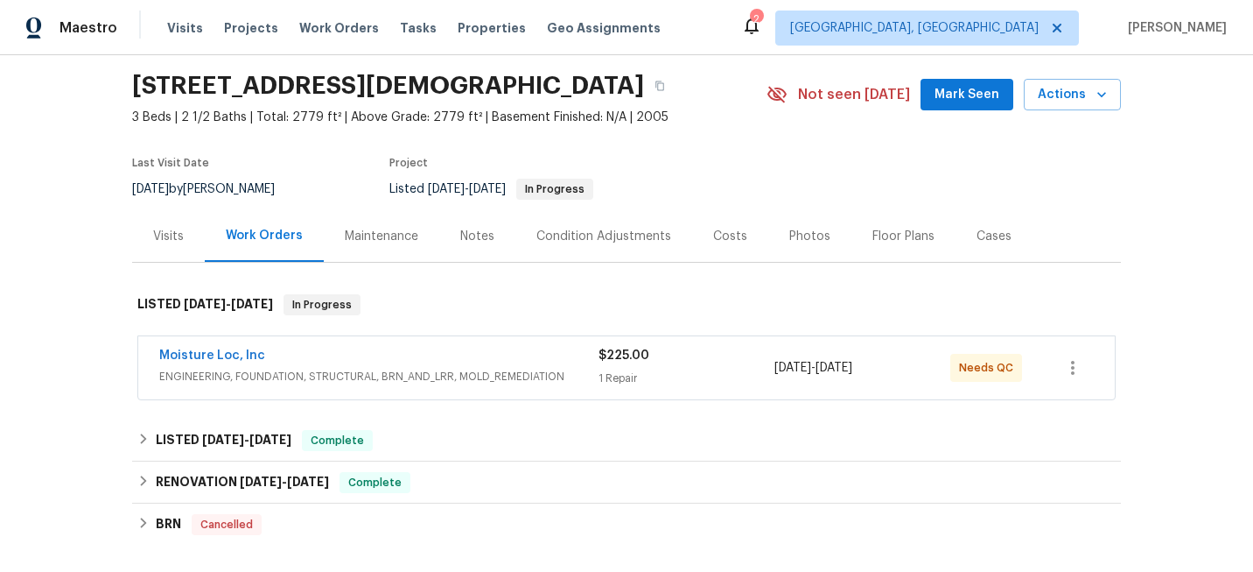
scroll to position [86, 0]
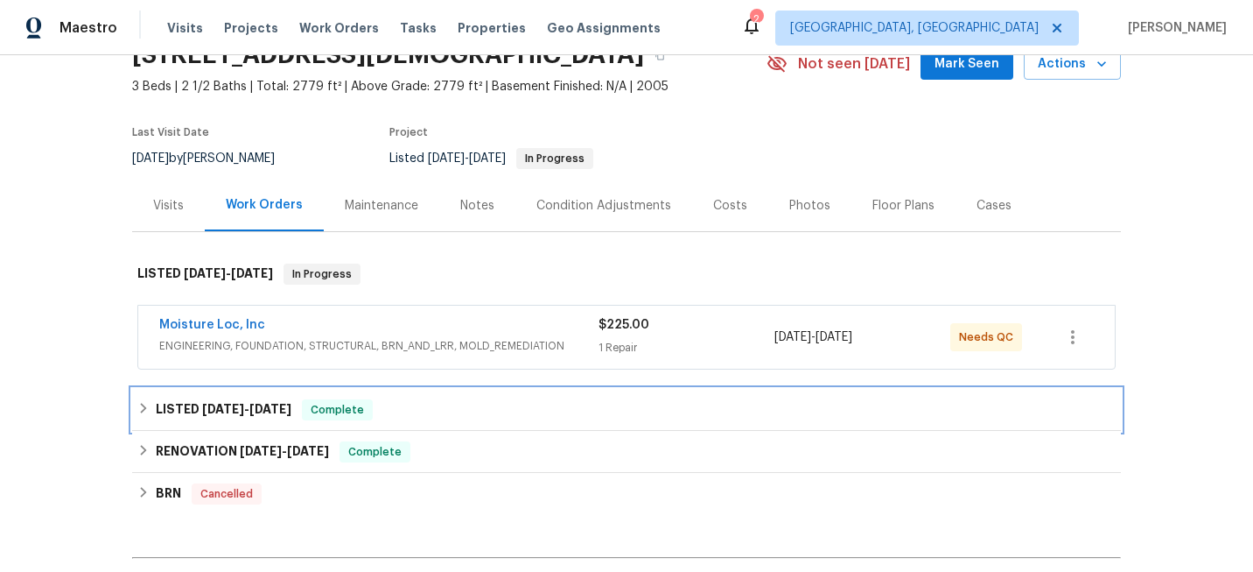
click at [377, 410] on div "LISTED [DATE] - [DATE] Complete" at bounding box center [626, 409] width 979 height 21
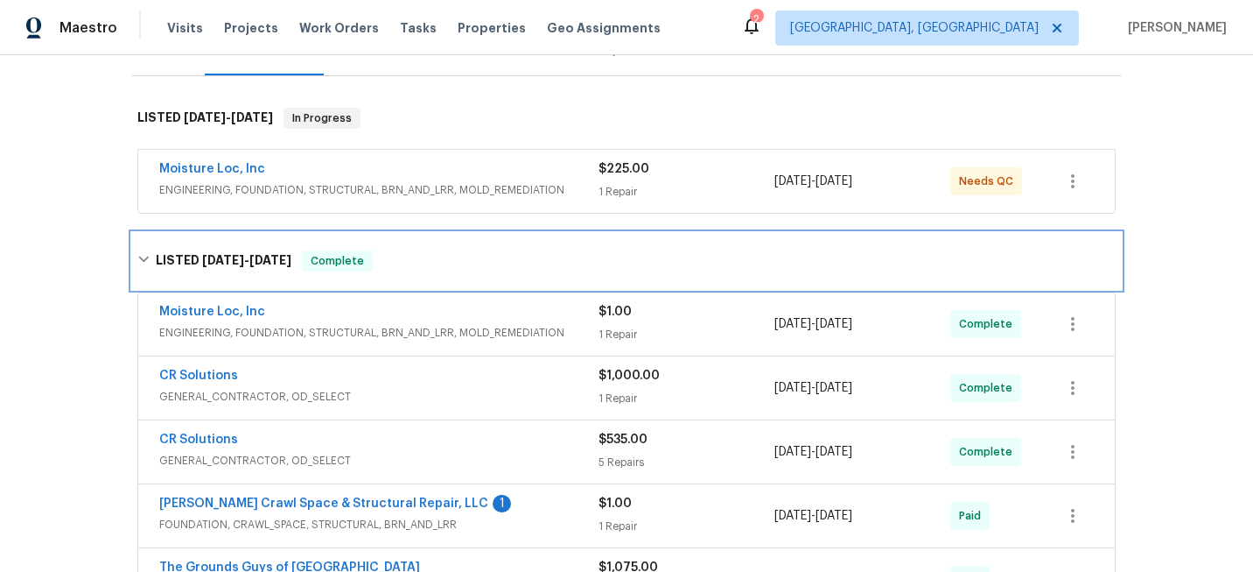
scroll to position [244, 0]
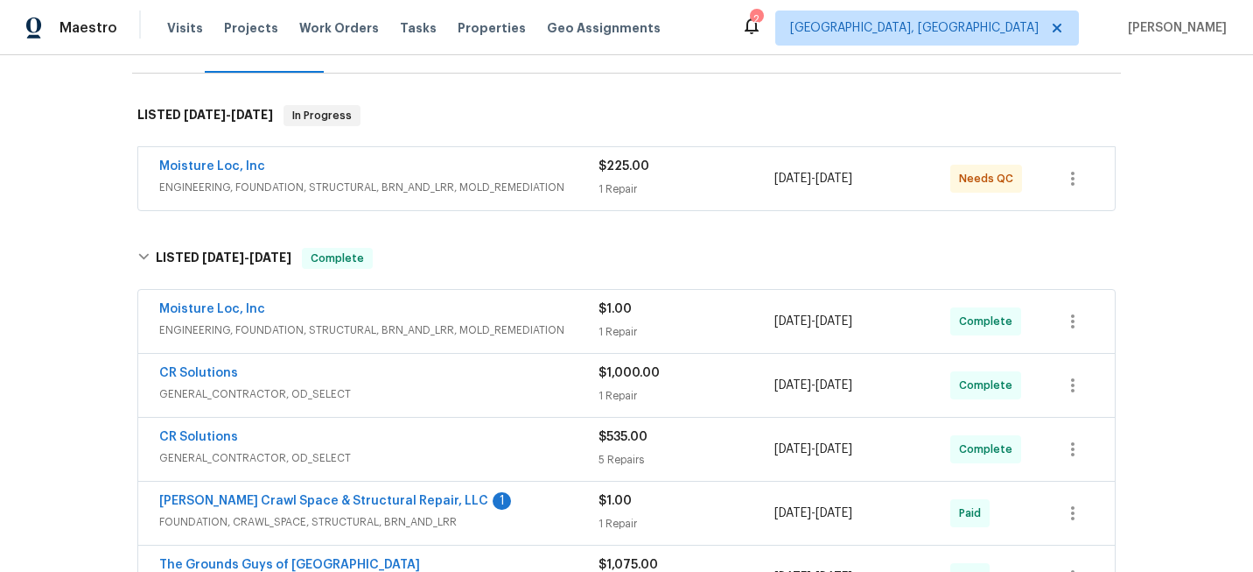
click at [399, 315] on div "Moisture Loc, Inc" at bounding box center [378, 310] width 439 height 21
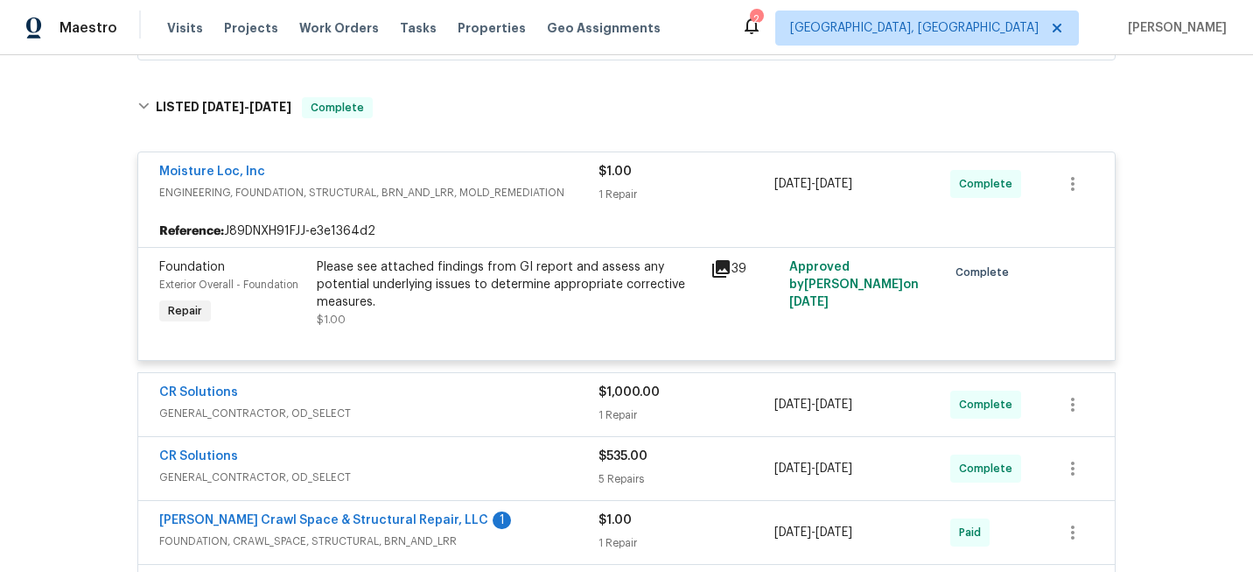
scroll to position [438, 0]
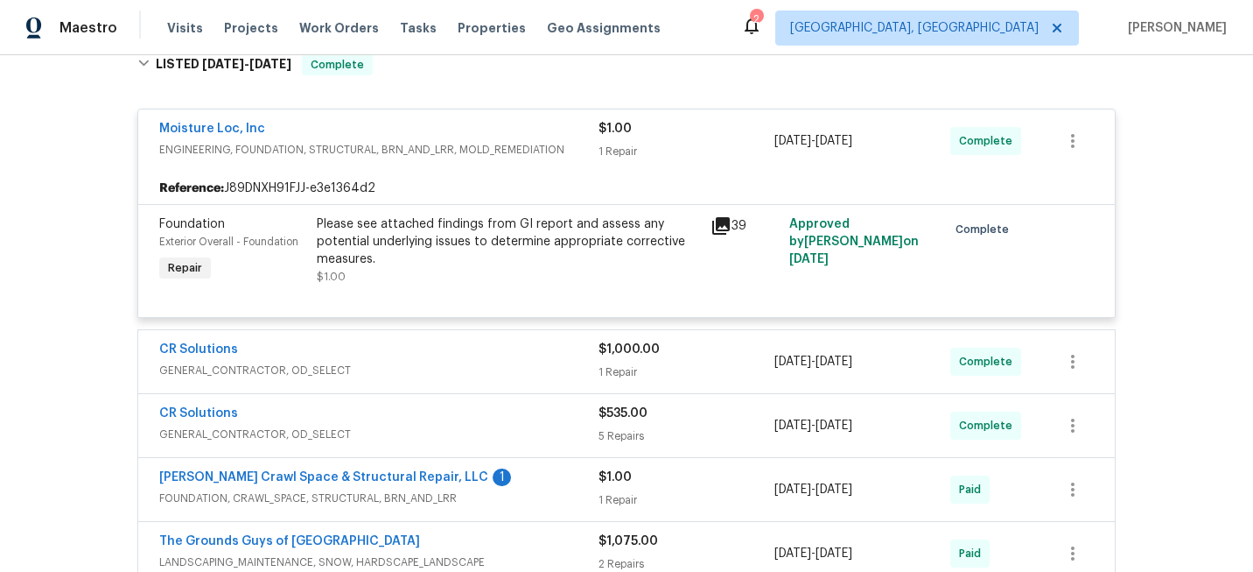
click at [517, 504] on span "FOUNDATION, CRAWL_SPACE, STRUCTURAL, BRN_AND_LRR" at bounding box center [378, 498] width 439 height 18
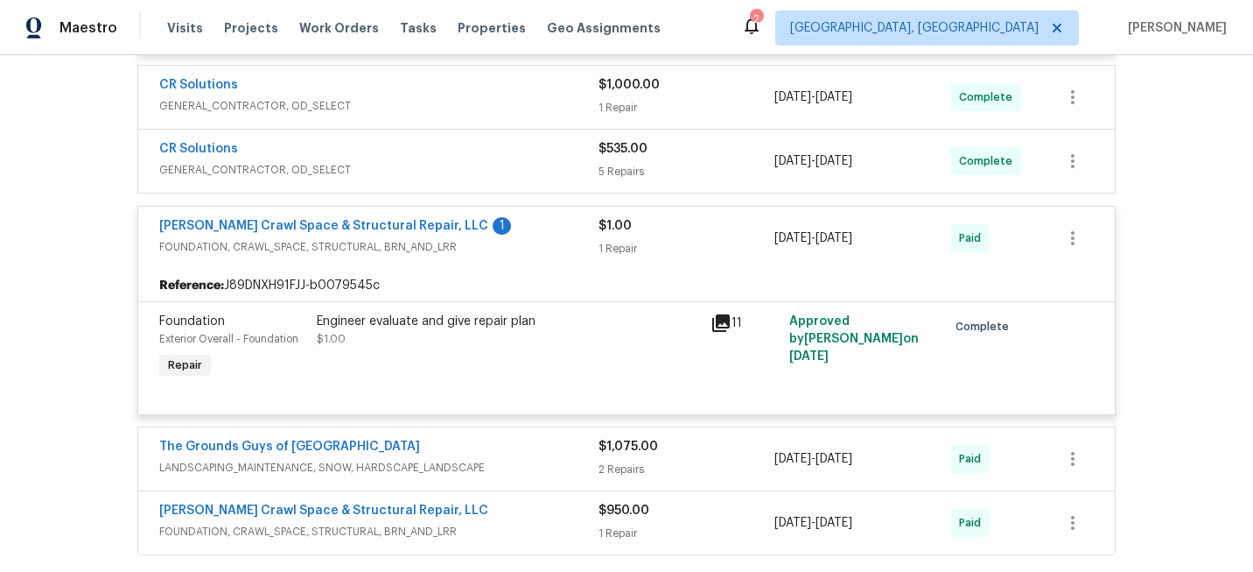
scroll to position [706, 0]
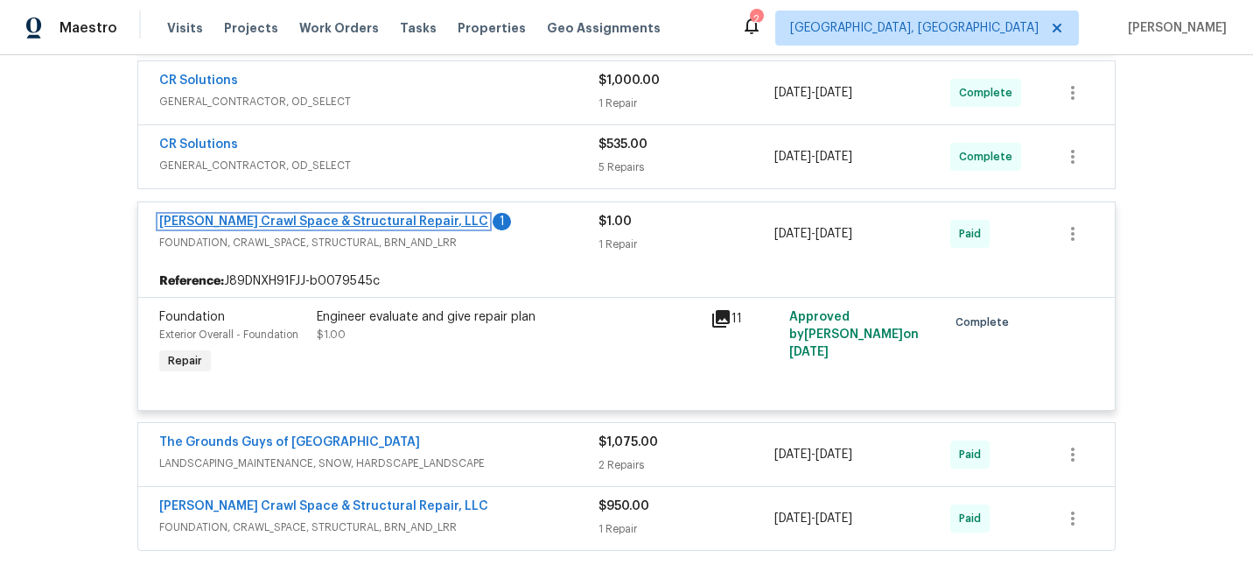
click at [348, 221] on link "[PERSON_NAME] Crawl Space & Structural Repair, LLC" at bounding box center [323, 221] width 329 height 12
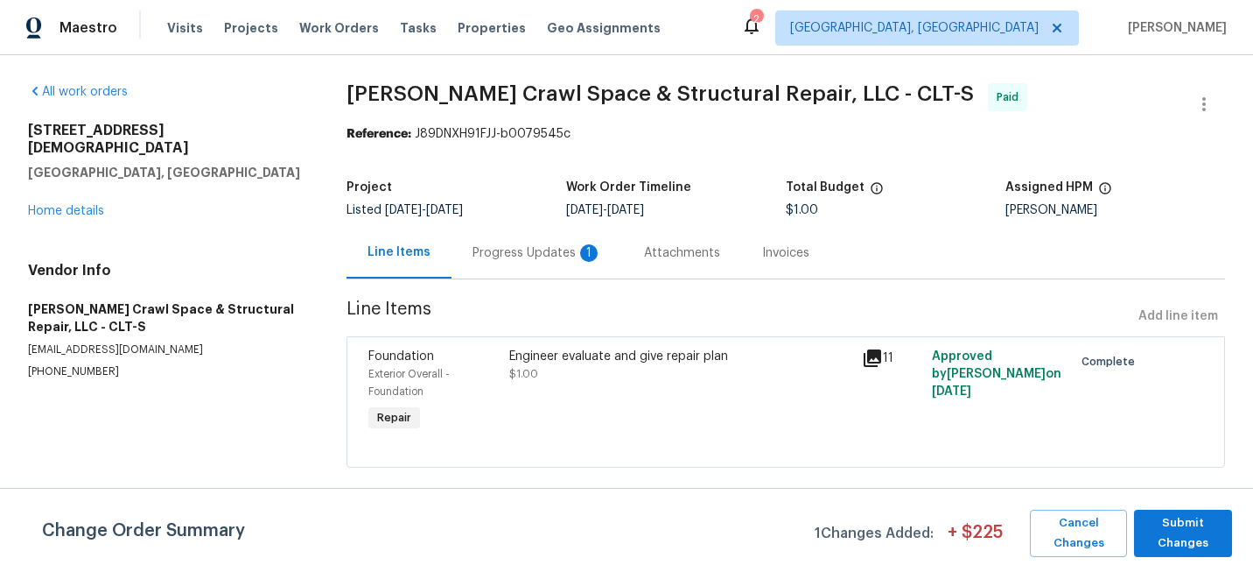
click at [533, 256] on div "Progress Updates 1" at bounding box center [538, 253] width 130 height 18
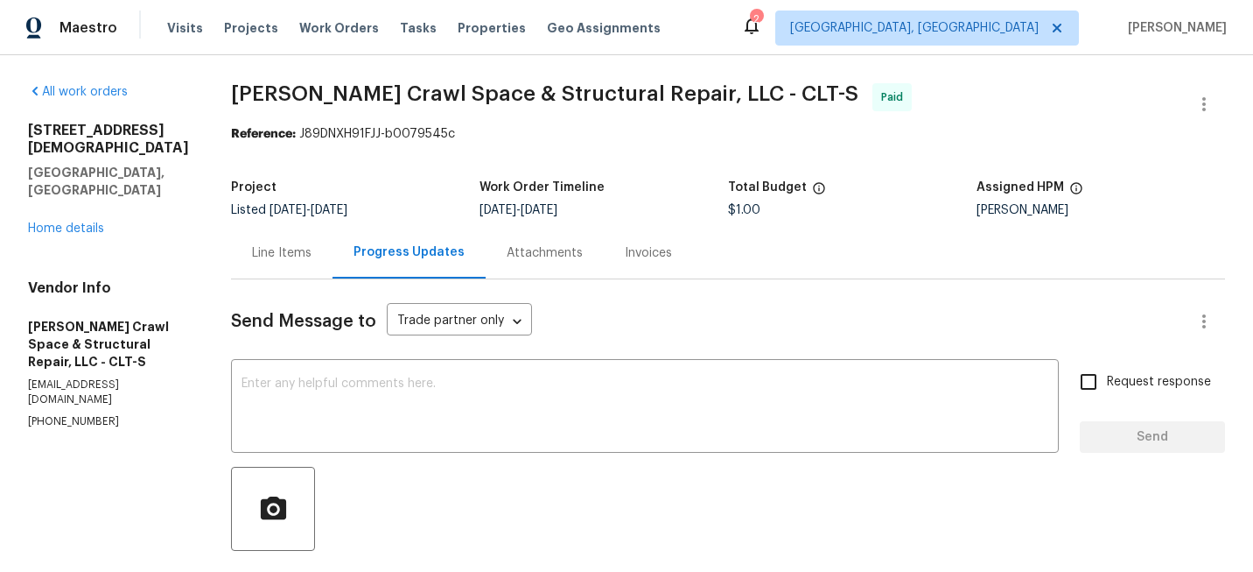
scroll to position [4, 0]
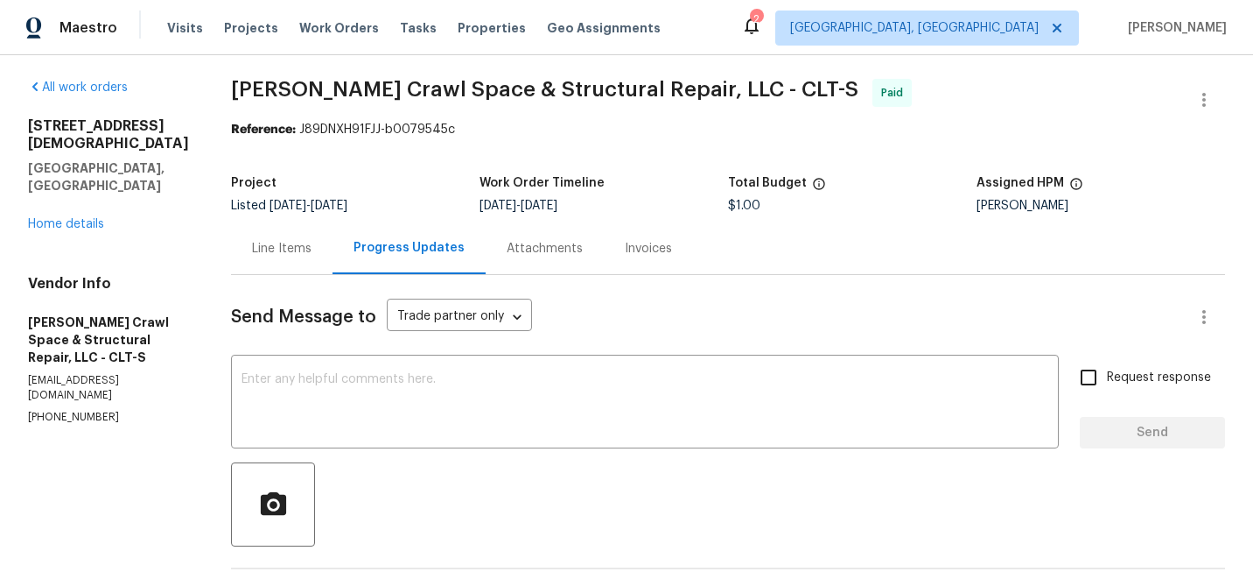
click at [267, 254] on div "Line Items" at bounding box center [282, 249] width 60 height 18
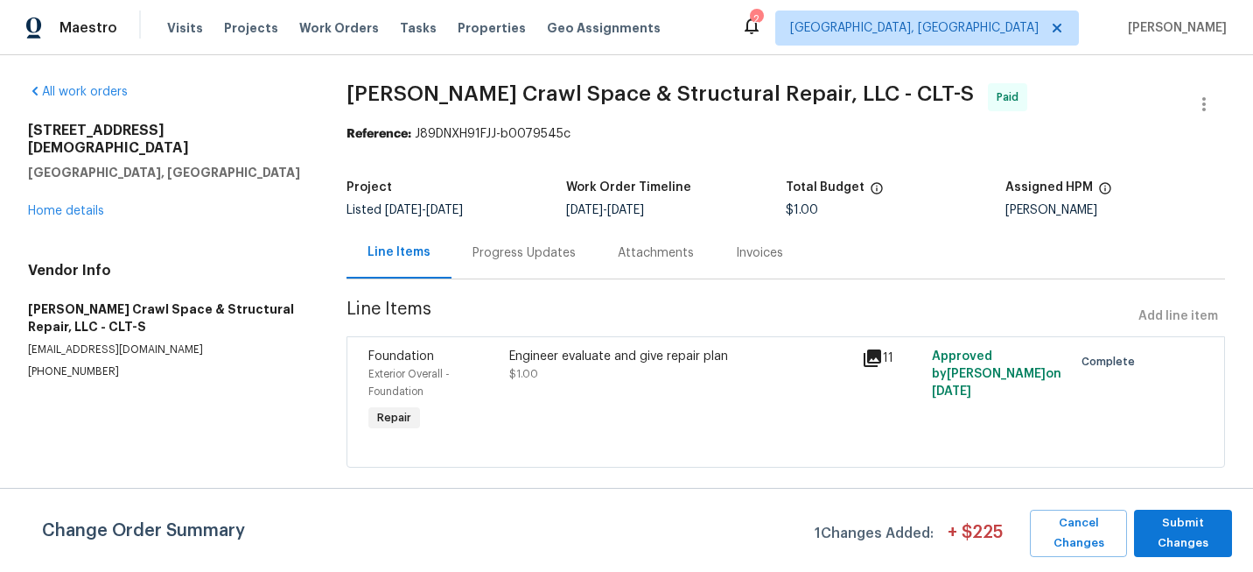
click at [880, 359] on icon at bounding box center [873, 358] width 18 height 18
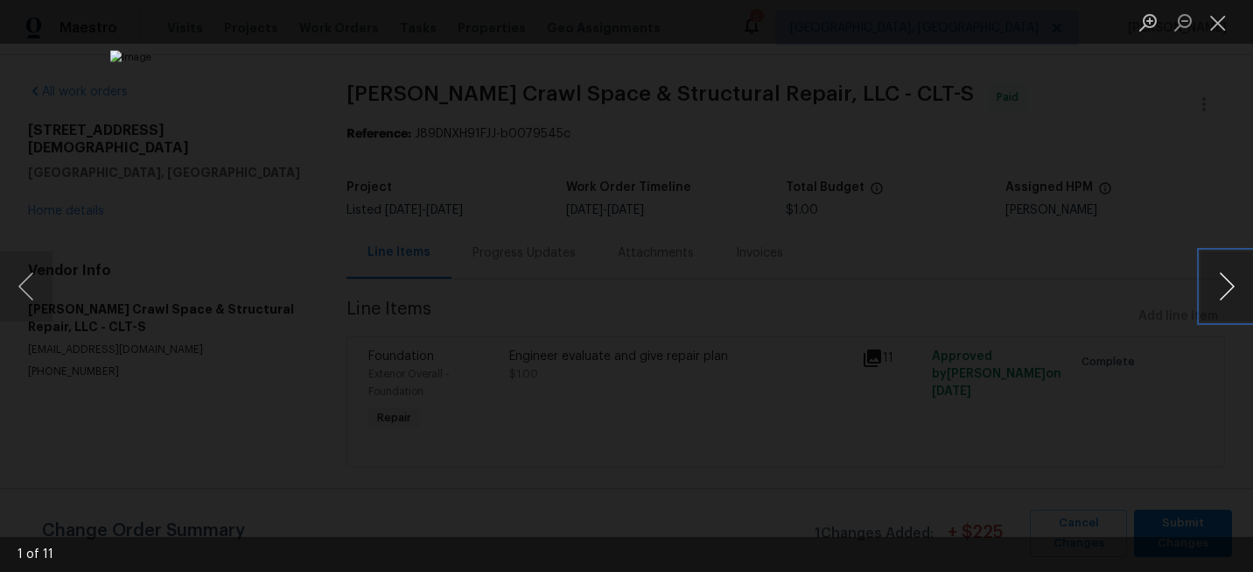
click at [1217, 274] on button "Next image" at bounding box center [1227, 286] width 53 height 70
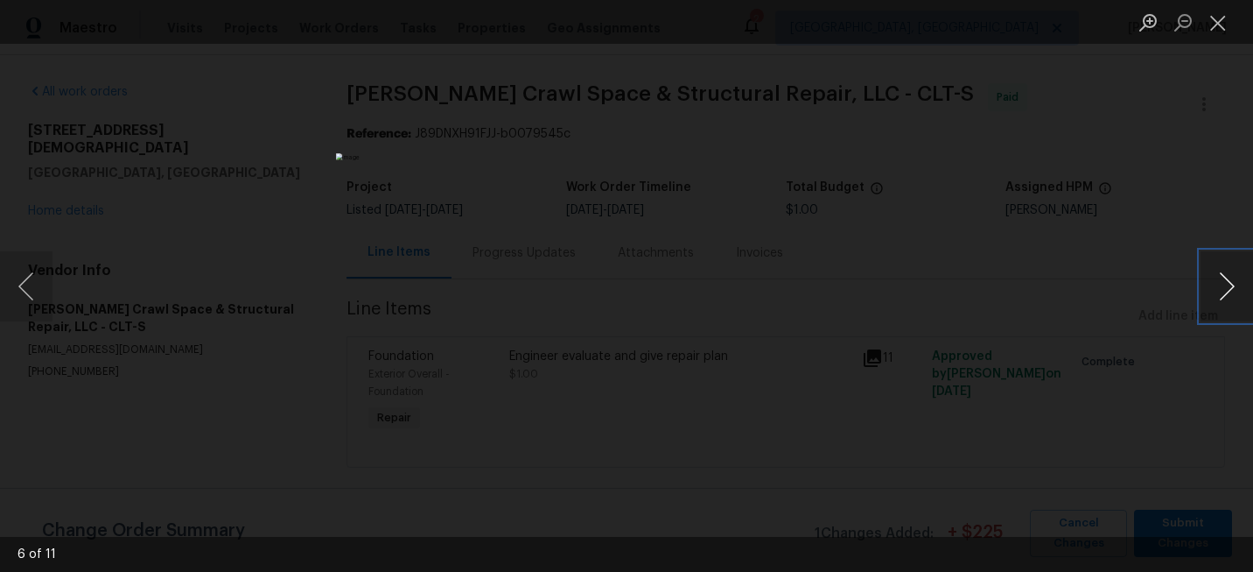
click at [1217, 274] on button "Next image" at bounding box center [1227, 286] width 53 height 70
click at [1150, 269] on div "Lightbox" at bounding box center [626, 286] width 1253 height 572
click at [1212, 27] on button "Close lightbox" at bounding box center [1218, 22] width 35 height 31
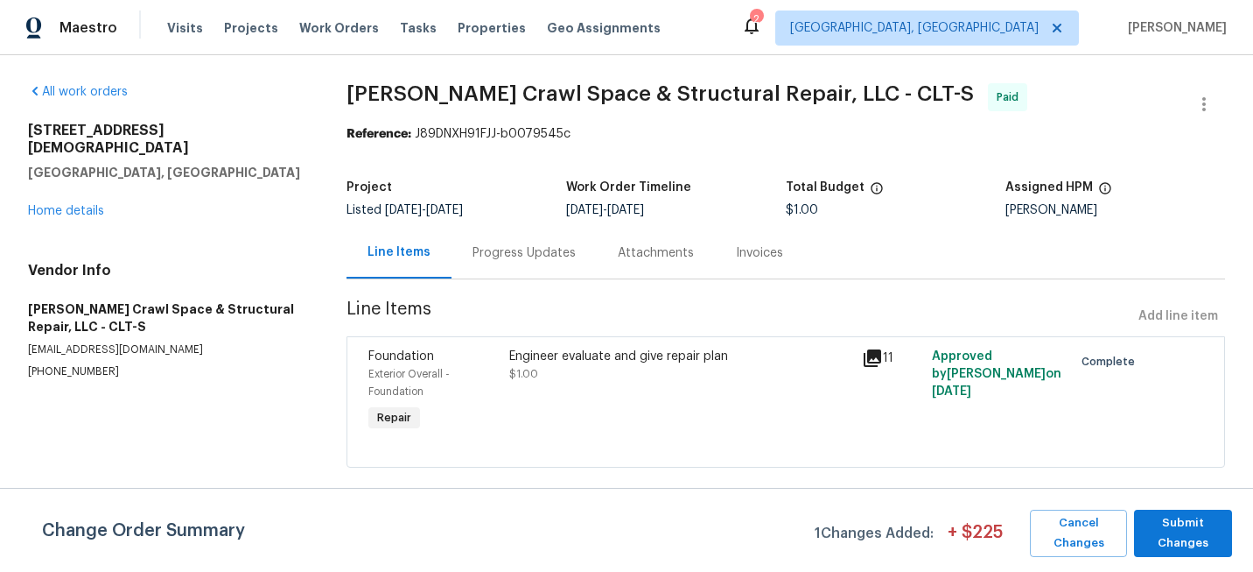
click at [516, 247] on div "Progress Updates" at bounding box center [524, 253] width 103 height 18
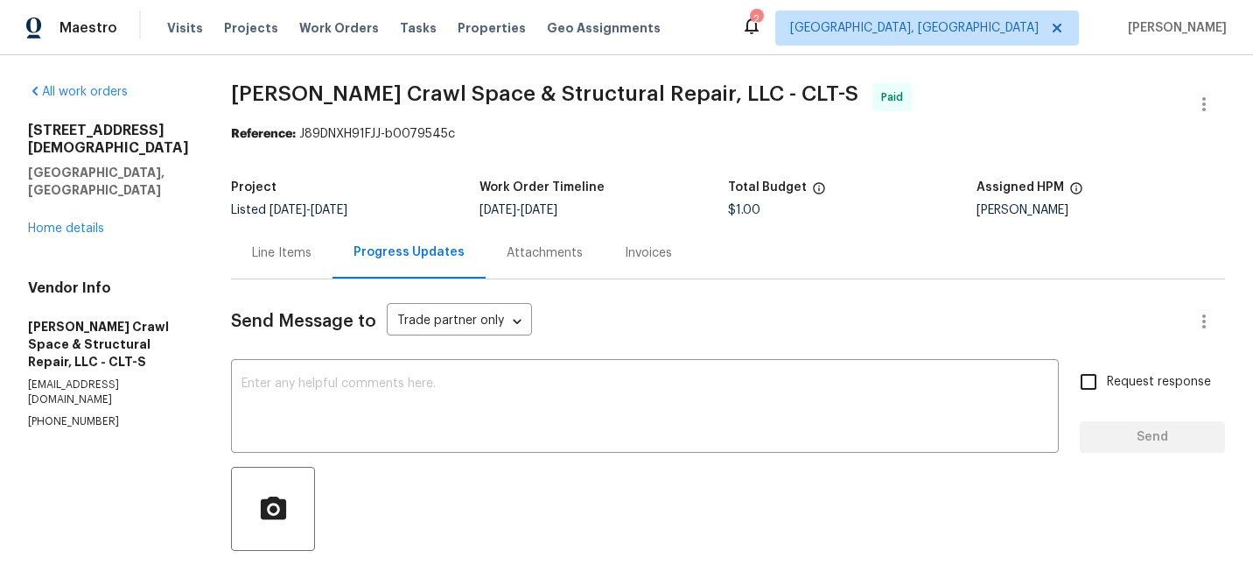
click at [558, 251] on div "Attachments" at bounding box center [545, 253] width 76 height 18
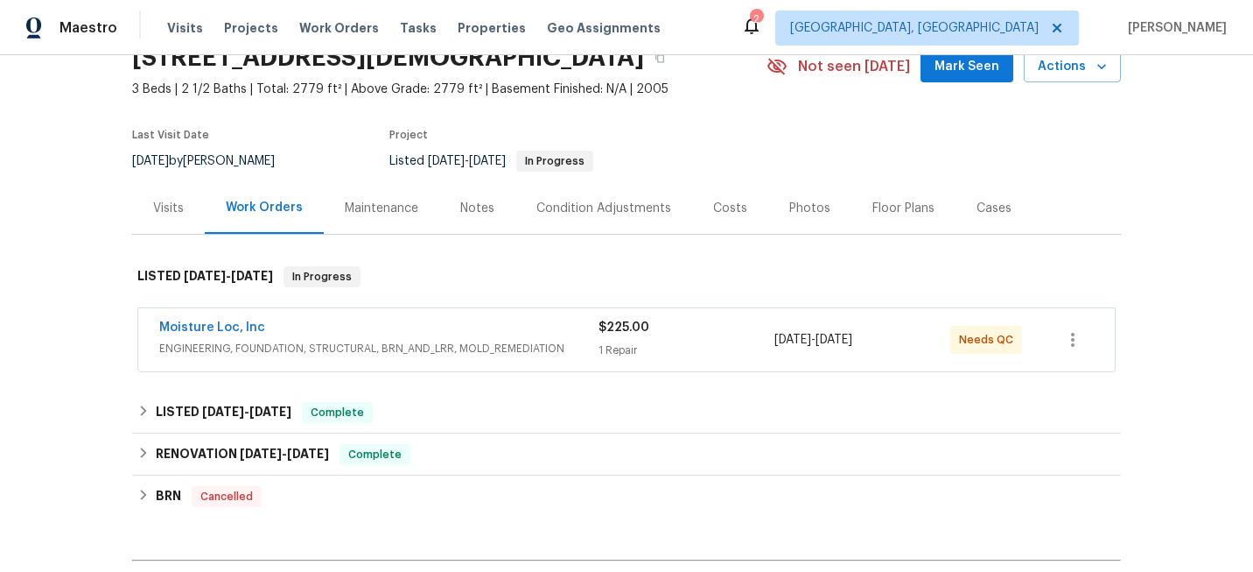
scroll to position [86, 0]
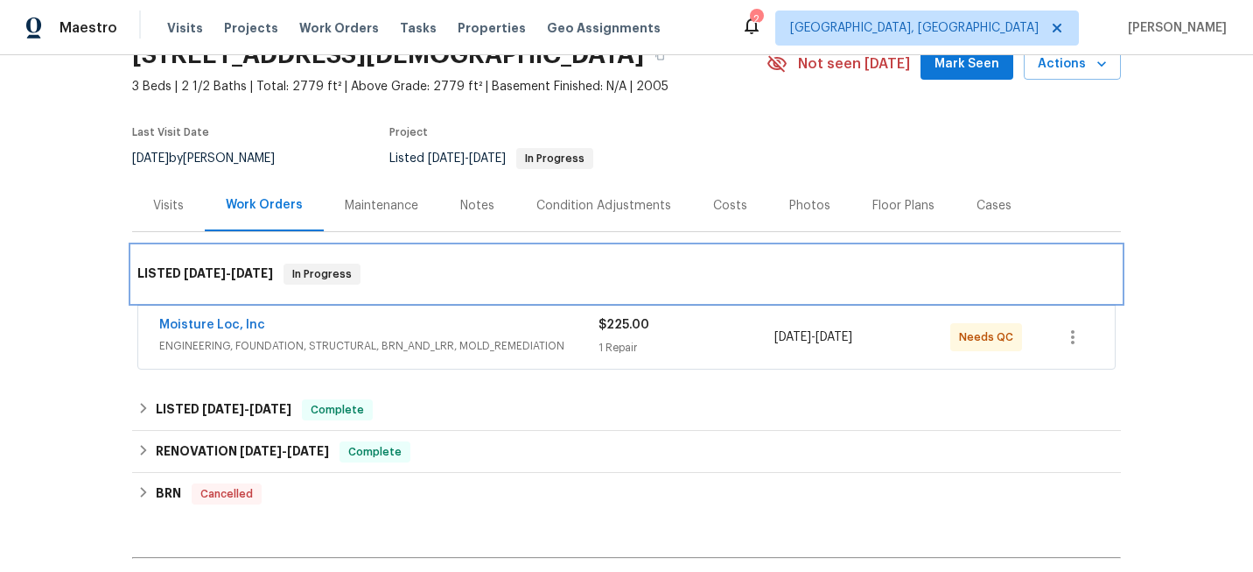
click at [385, 268] on div "LISTED [DATE] - [DATE] In Progress" at bounding box center [626, 273] width 979 height 21
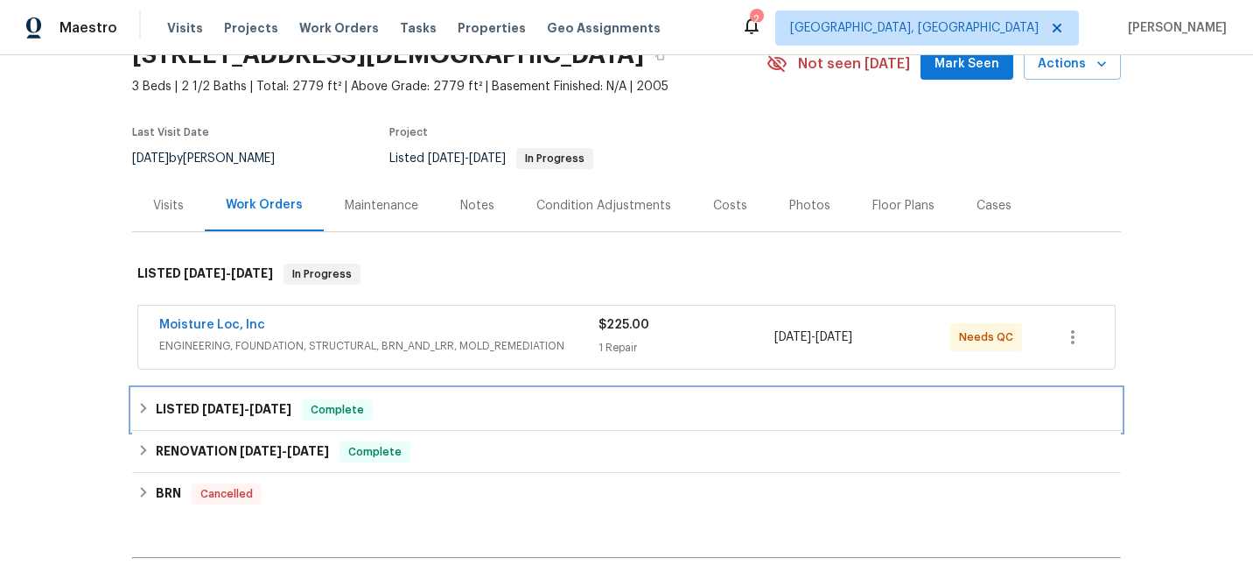
click at [417, 397] on div "LISTED [DATE] - [DATE] Complete" at bounding box center [626, 410] width 989 height 42
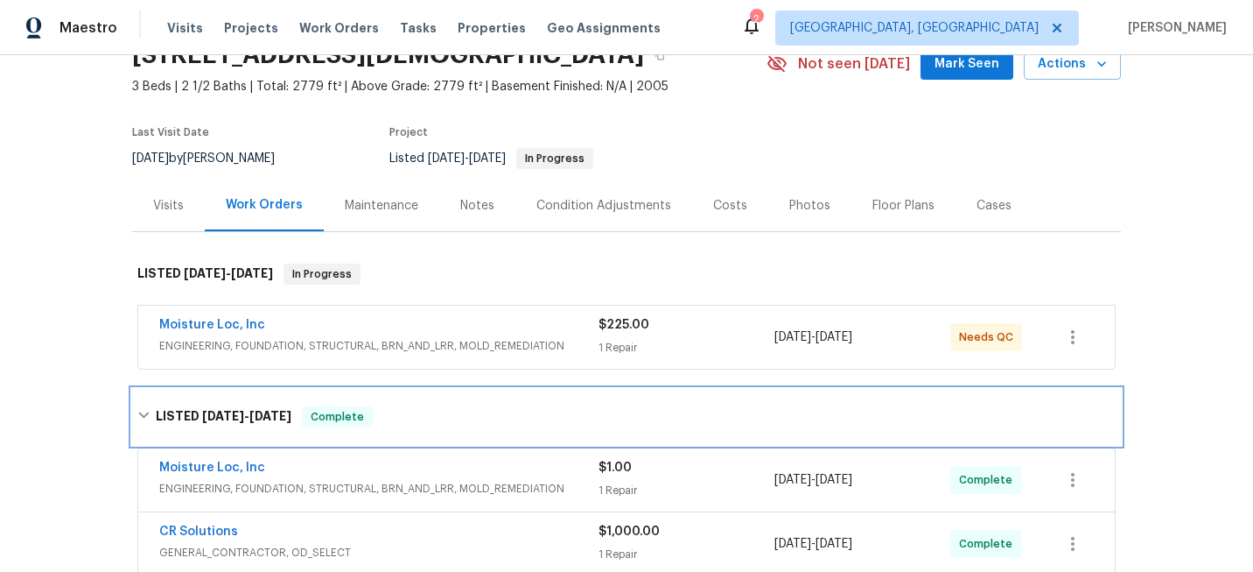
scroll to position [89, 0]
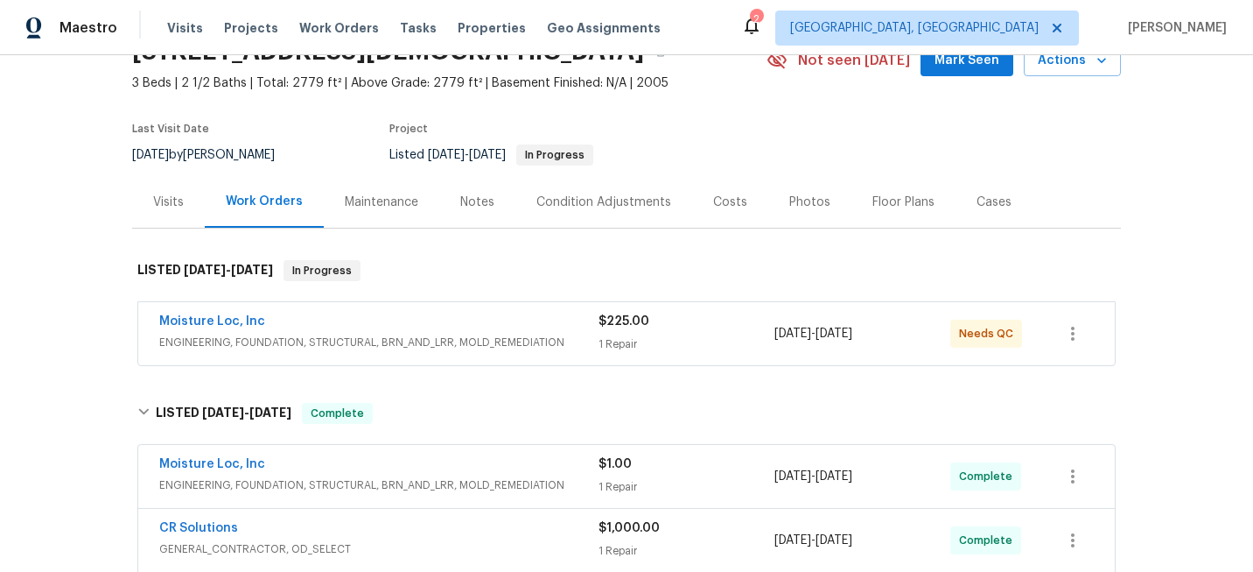
click at [322, 298] on div "Moisture Loc, Inc ENGINEERING, FOUNDATION, STRUCTURAL, BRN_AND_LRR, MOLD_REMEDI…" at bounding box center [626, 334] width 989 height 73
click at [546, 464] on div "Moisture Loc, Inc" at bounding box center [378, 465] width 439 height 21
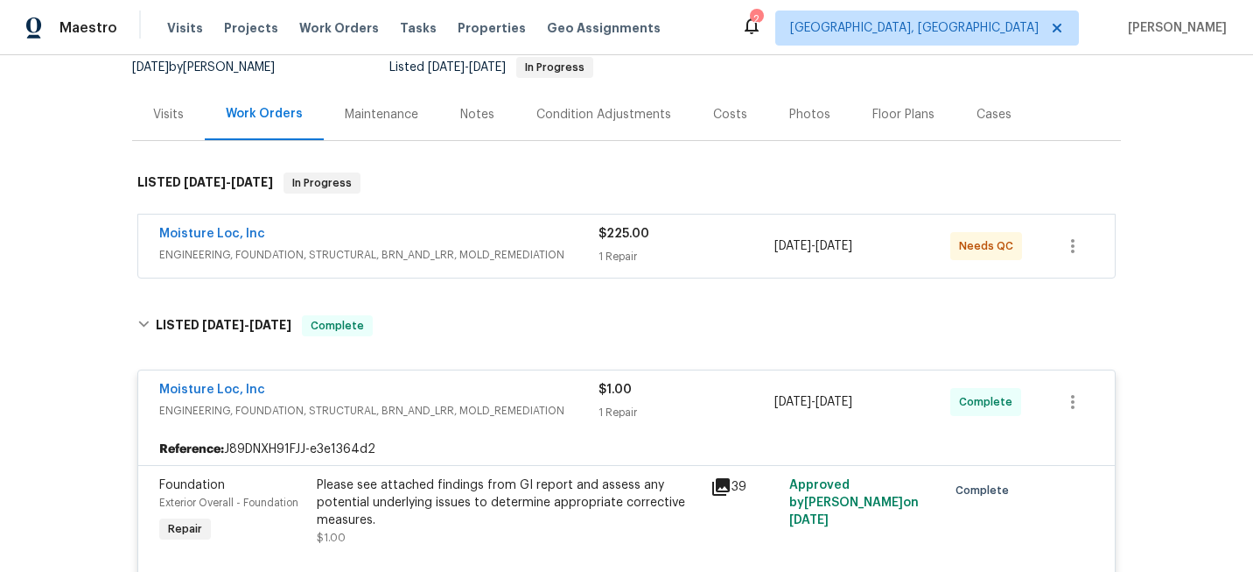
scroll to position [181, 0]
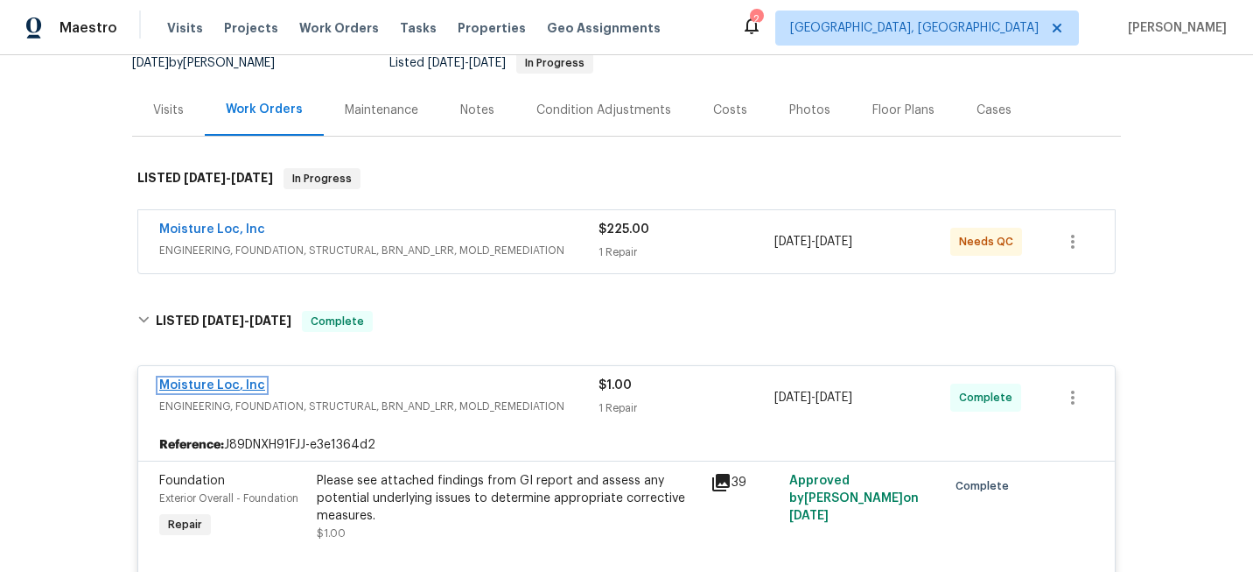
click at [249, 383] on link "Moisture Loc, Inc" at bounding box center [212, 385] width 106 height 12
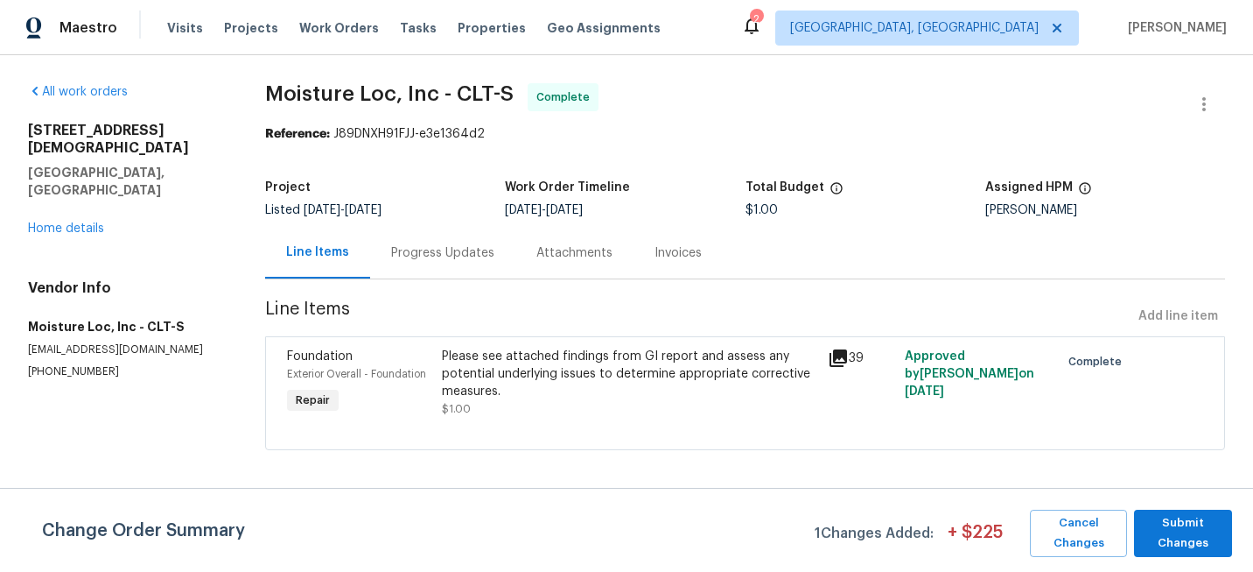
click at [657, 255] on div "Invoices" at bounding box center [678, 253] width 47 height 18
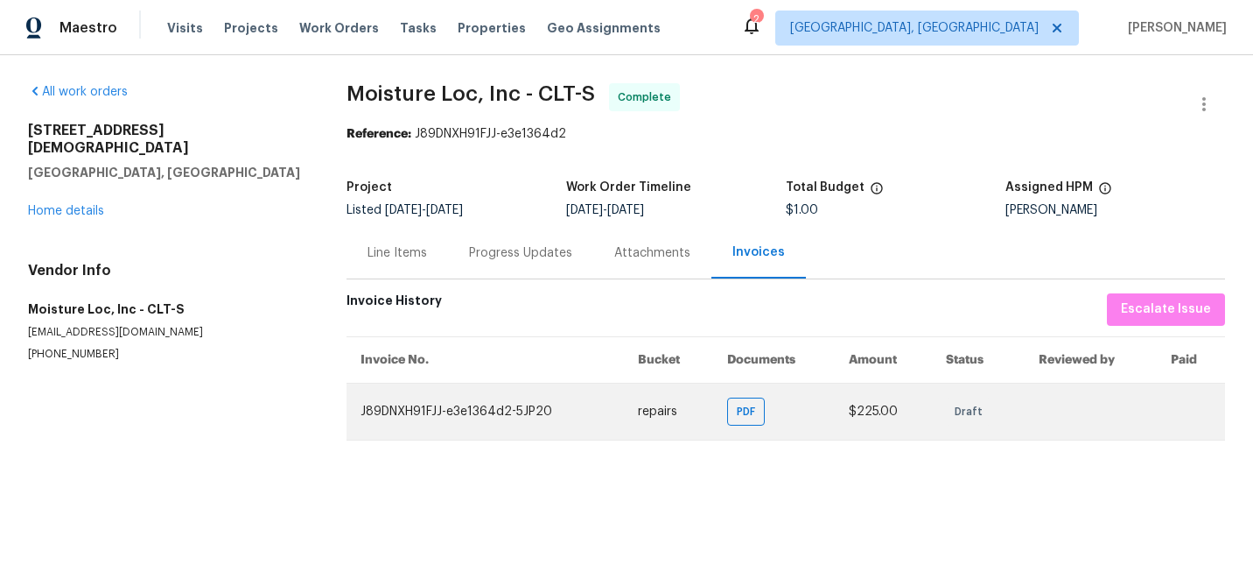
click at [502, 409] on td "J89DNXH91FJJ-e3e1364d2-5JP20" at bounding box center [485, 410] width 277 height 57
click at [760, 421] on div "PDF" at bounding box center [746, 411] width 38 height 28
